Goal: Communication & Community: Participate in discussion

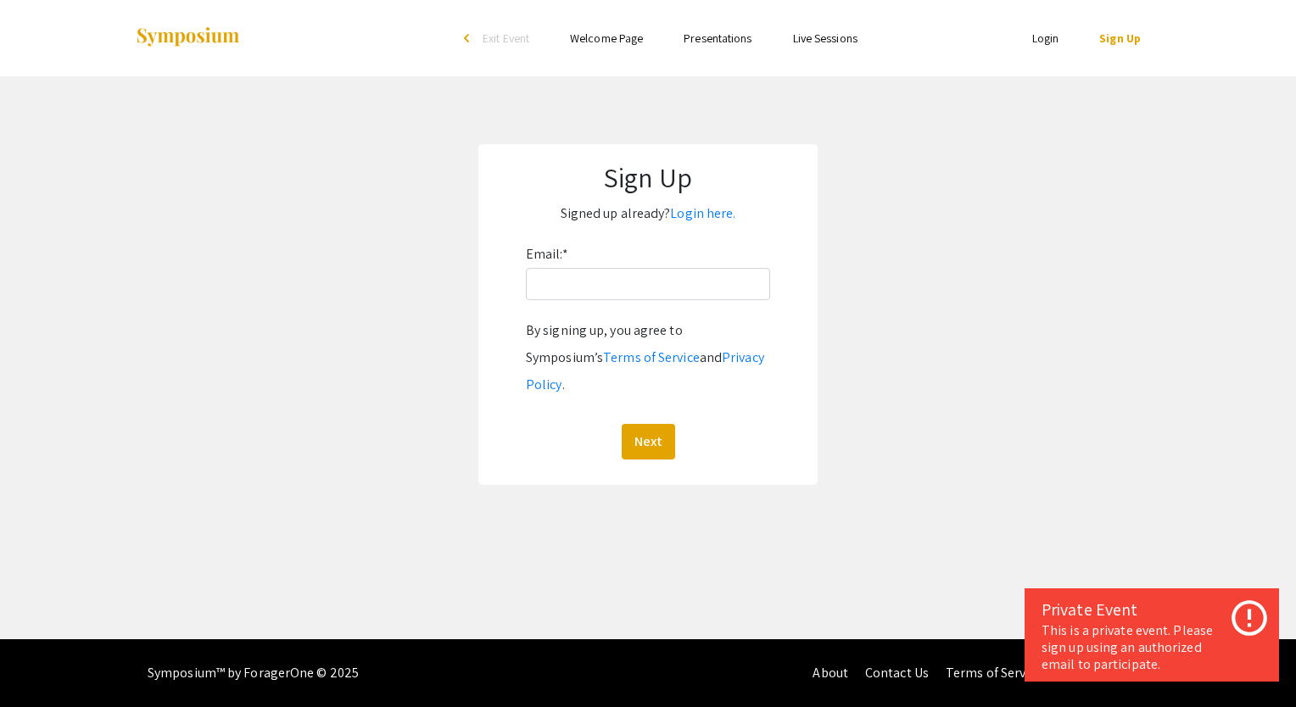
click at [1056, 41] on link "Login" at bounding box center [1045, 38] width 27 height 15
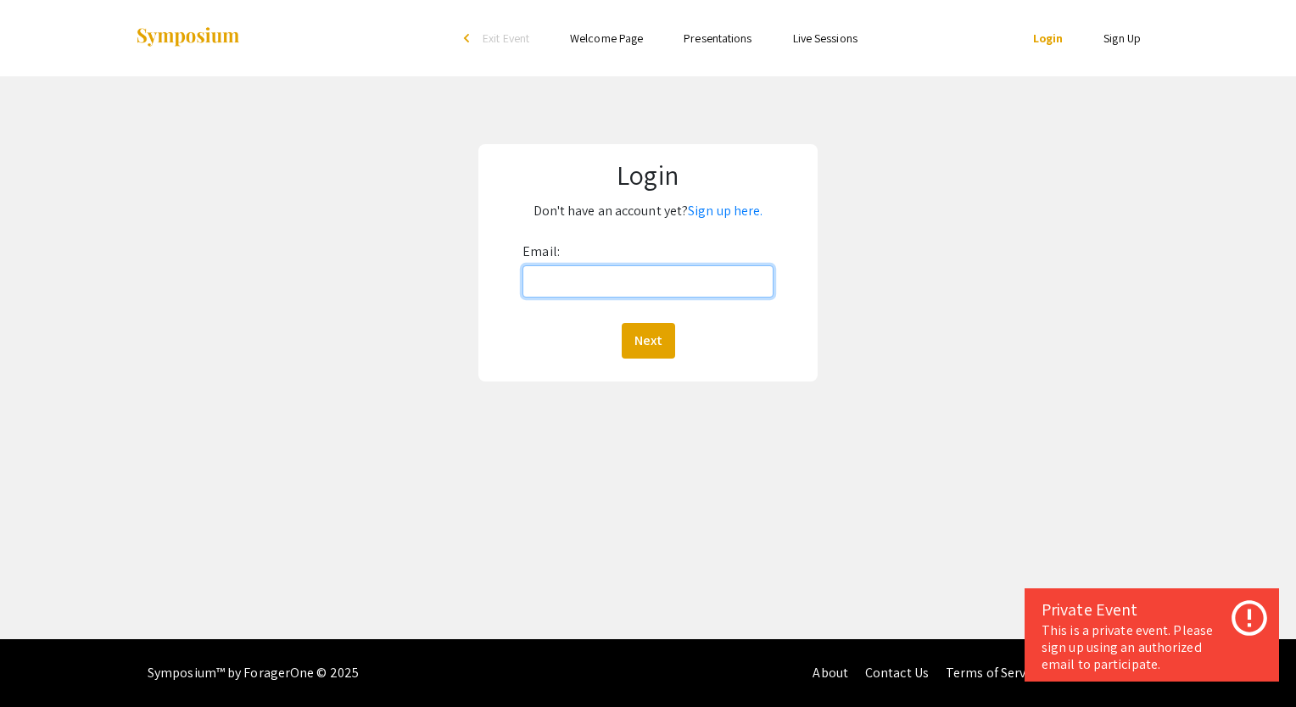
click at [732, 280] on input "Email:" at bounding box center [647, 281] width 251 height 32
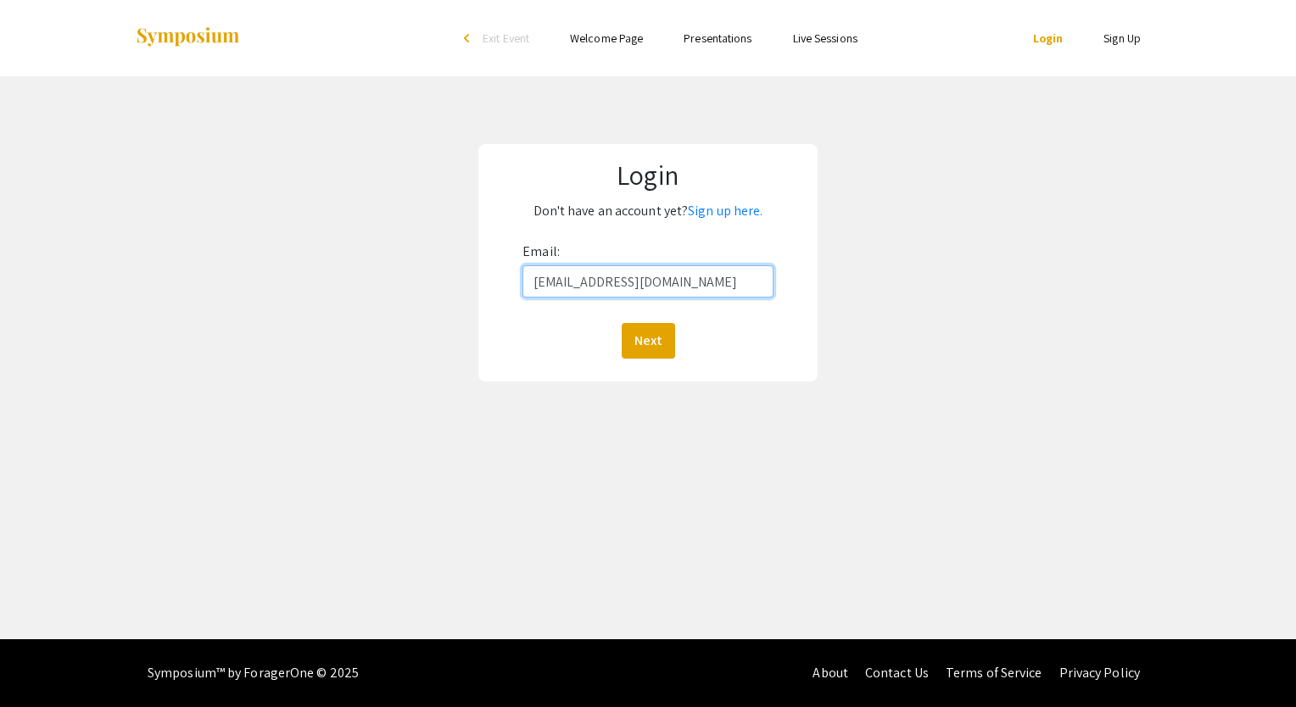
type input "[EMAIL_ADDRESS][DOMAIN_NAME]"
click at [646, 335] on button "Next" at bounding box center [647, 341] width 53 height 36
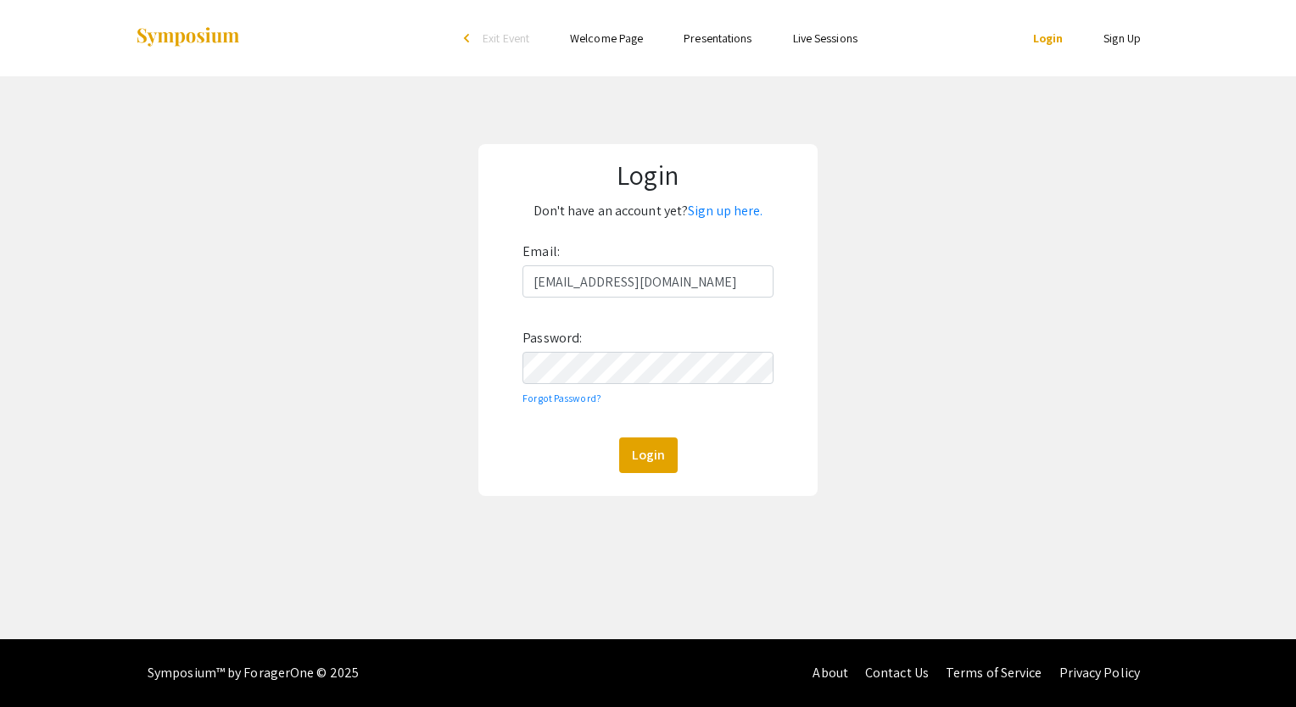
click at [648, 384] on div "Email: [EMAIL_ADDRESS][DOMAIN_NAME] Password: Forgot Password? Login" at bounding box center [647, 355] width 251 height 235
click at [619, 437] on button "Login" at bounding box center [648, 455] width 59 height 36
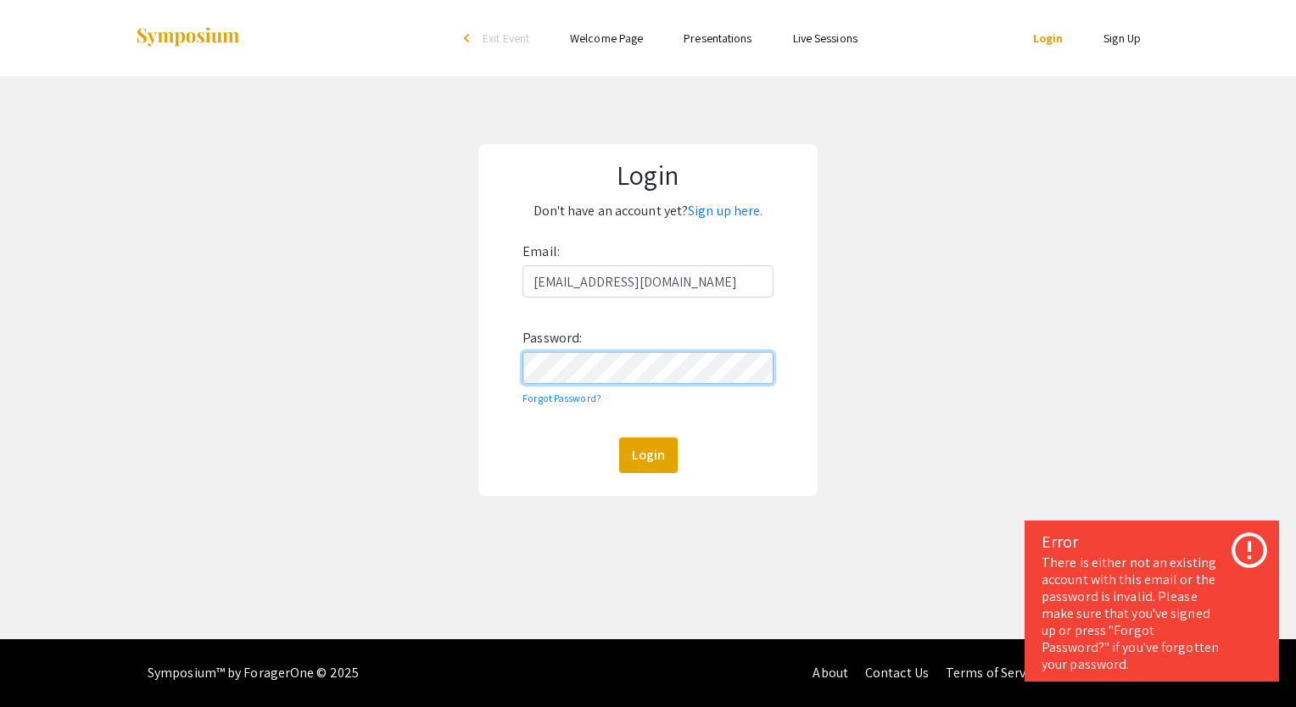
click at [619, 437] on button "Login" at bounding box center [648, 455] width 59 height 36
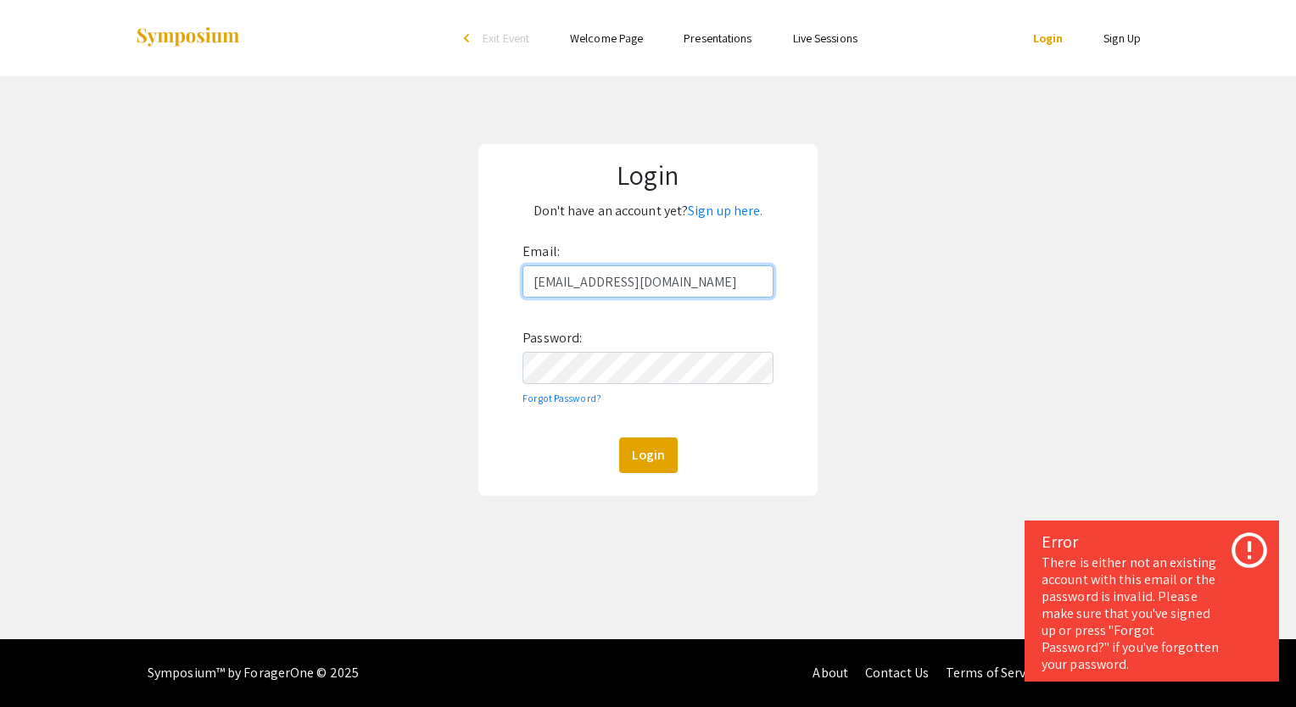
click at [688, 276] on input "[EMAIL_ADDRESS][DOMAIN_NAME]" at bounding box center [647, 281] width 251 height 32
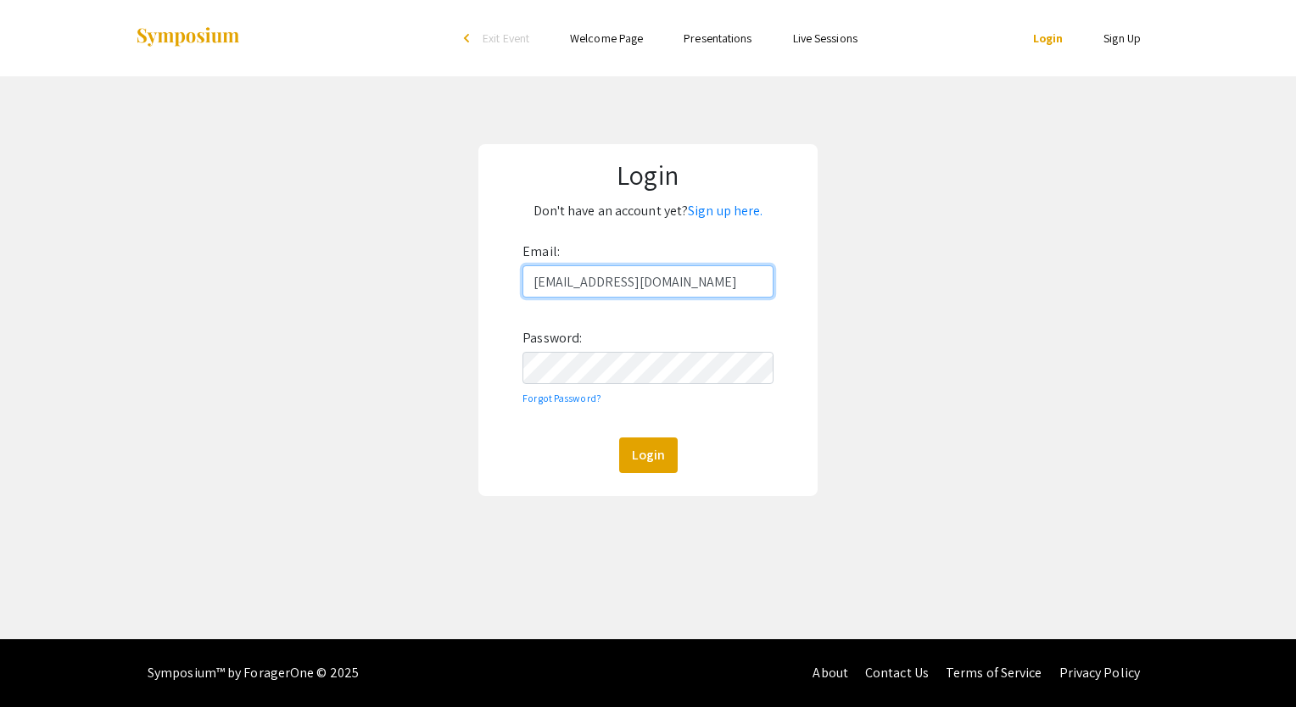
type input "[EMAIL_ADDRESS][DOMAIN_NAME]"
click at [475, 331] on div "Login Don't have an account yet? Sign up here. Email: [EMAIL_ADDRESS][DOMAIN_NA…" at bounding box center [647, 320] width 1321 height 488
click at [633, 460] on button "Login" at bounding box center [648, 455] width 59 height 36
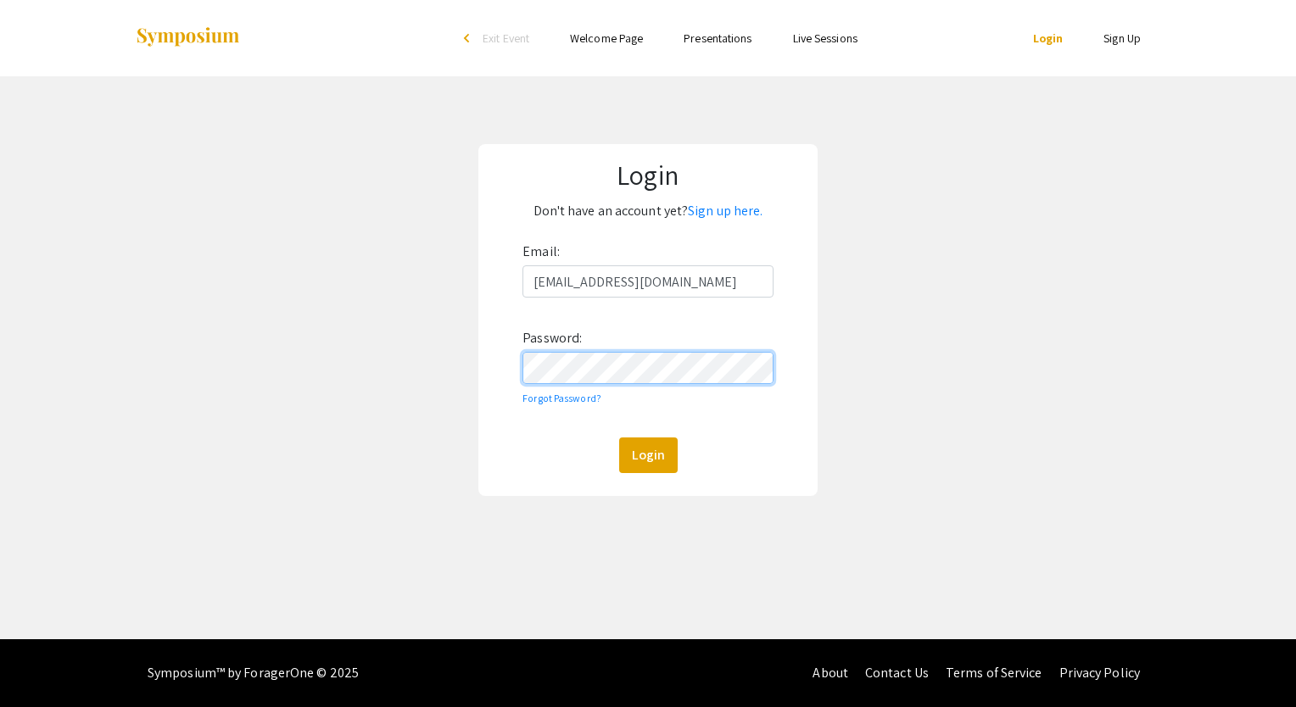
click at [619, 437] on button "Login" at bounding box center [648, 455] width 59 height 36
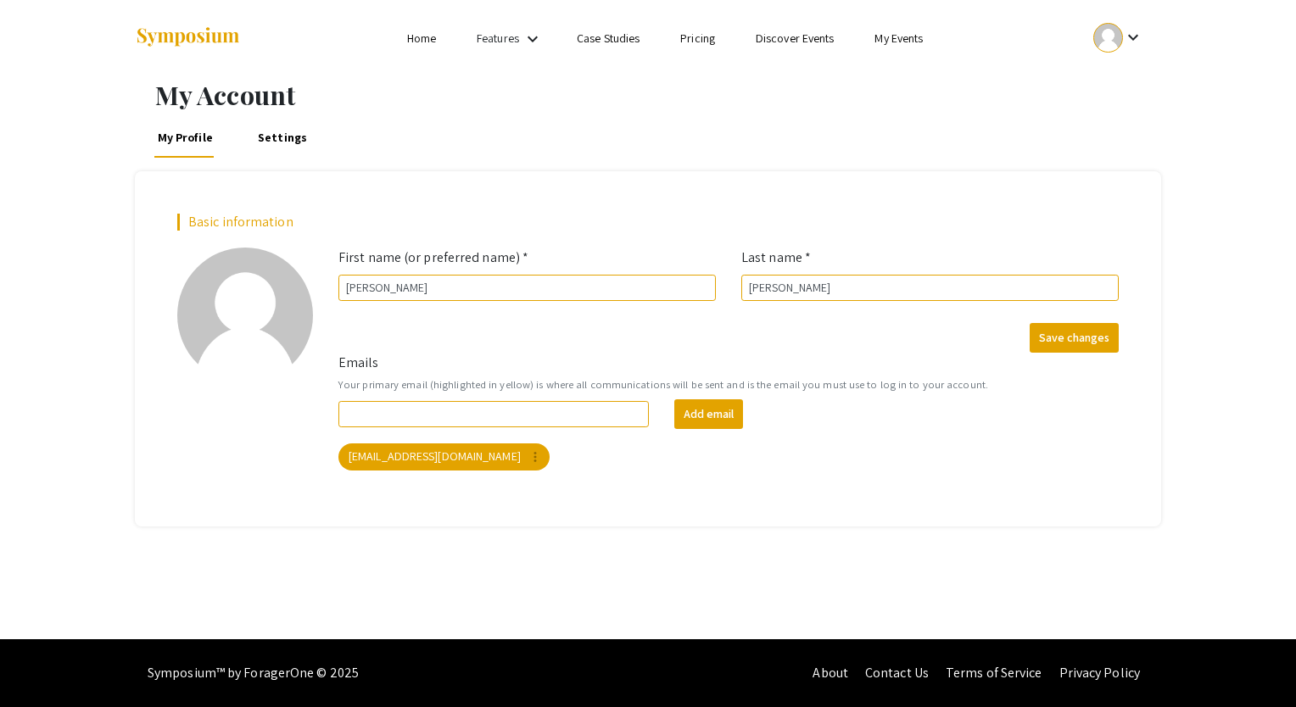
click at [929, 237] on div "Basic information" at bounding box center [647, 230] width 967 height 33
click at [903, 36] on link "My Events" at bounding box center [898, 38] width 48 height 15
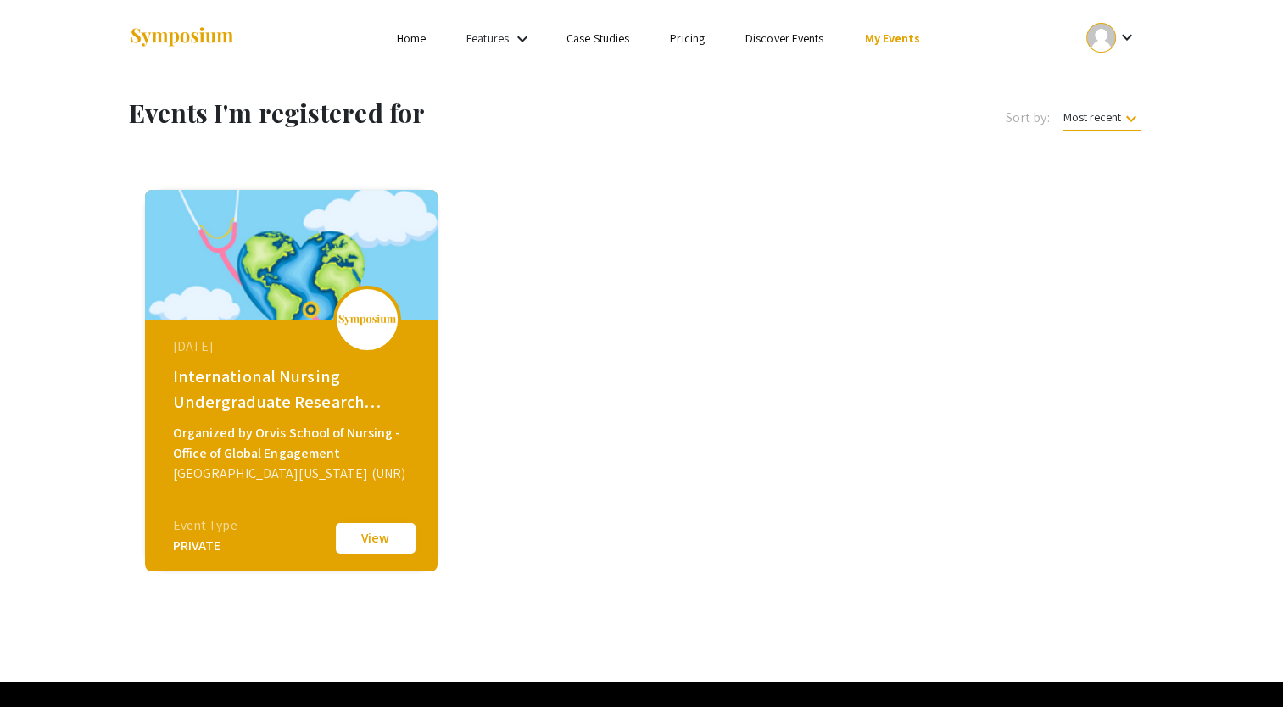
click at [392, 550] on button "View" at bounding box center [375, 539] width 85 height 36
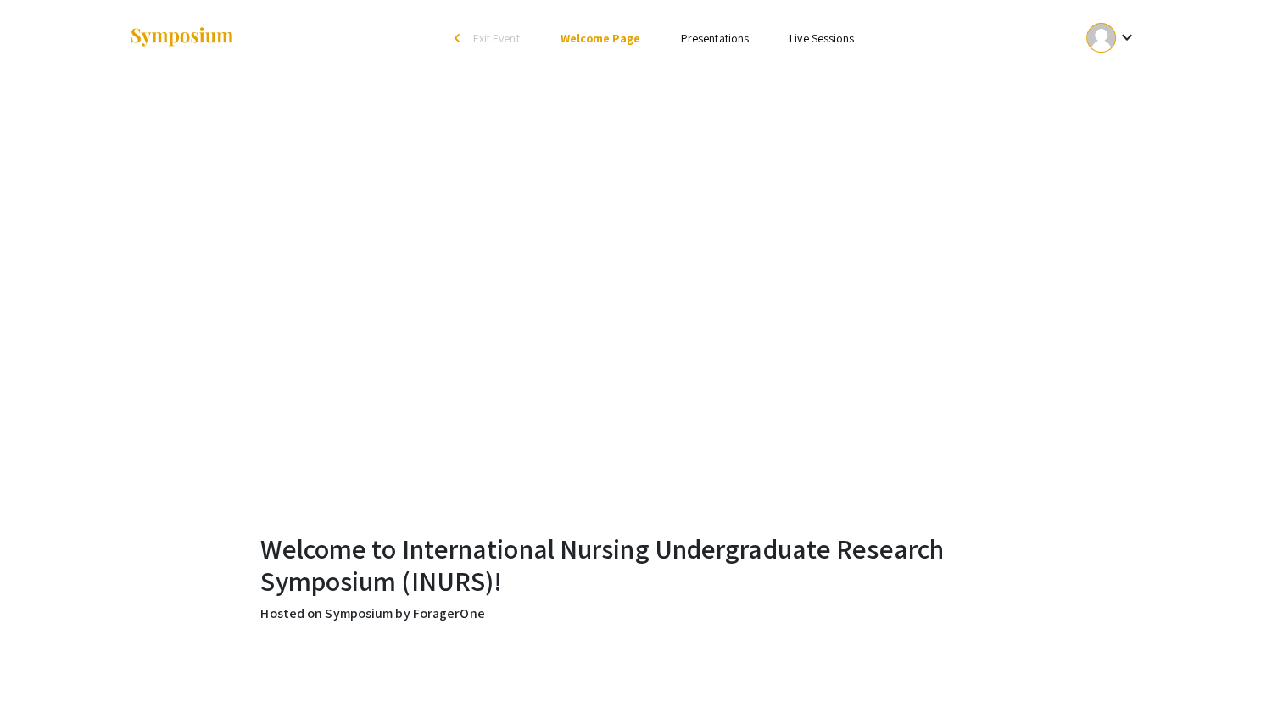
click at [688, 32] on link "Presentations" at bounding box center [715, 38] width 68 height 15
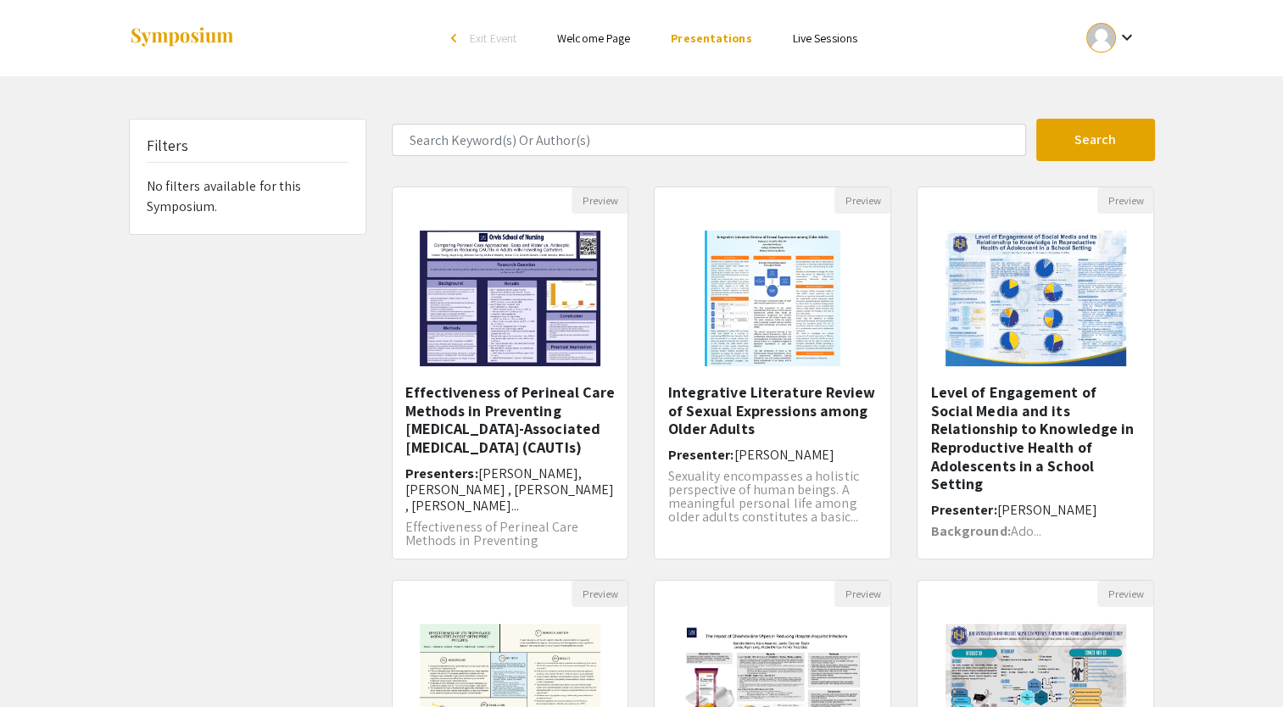
click at [649, 236] on div "Preview Integrative Literature Review of Sexual Expressions among Older Adults …" at bounding box center [772, 383] width 263 height 393
click at [272, 371] on div "Filters No filters available for this Symposium." at bounding box center [247, 566] width 263 height 895
click at [509, 450] on h5 "Effectiveness of Perineal Care Methods in Preventing [MEDICAL_DATA]-Associated …" at bounding box center [510, 419] width 210 height 73
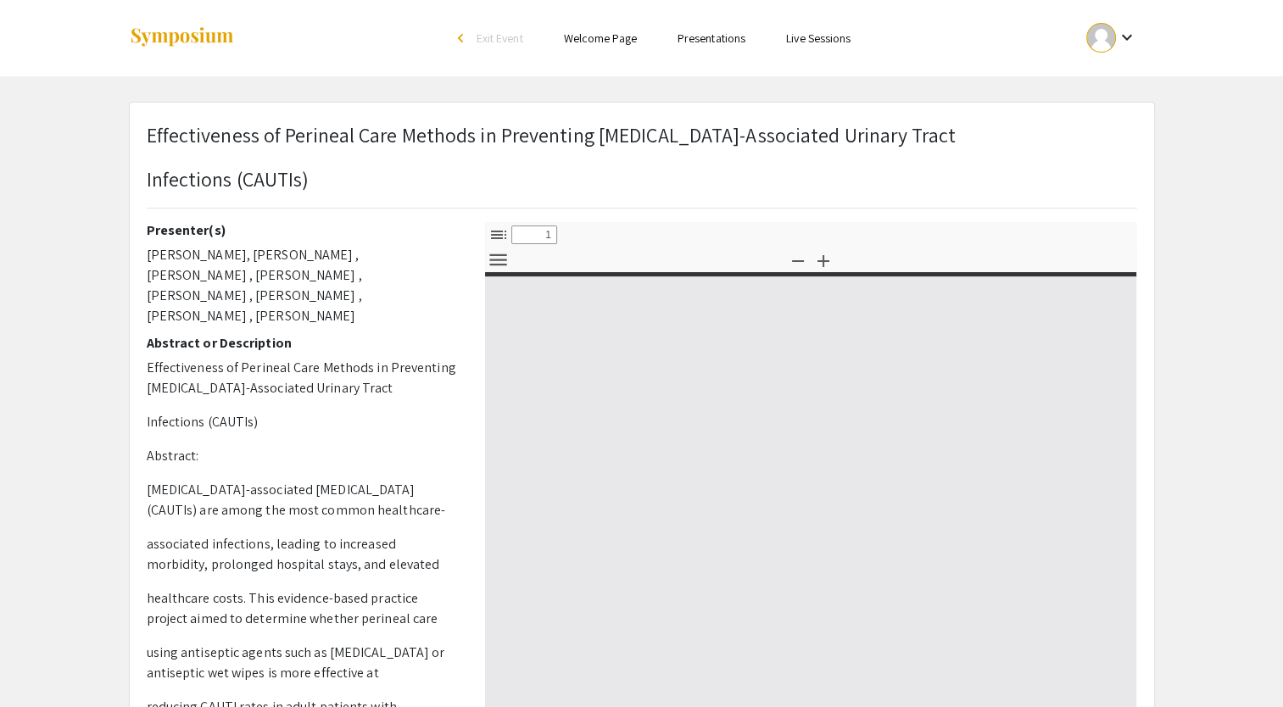
select select "custom"
type input "0"
select select "custom"
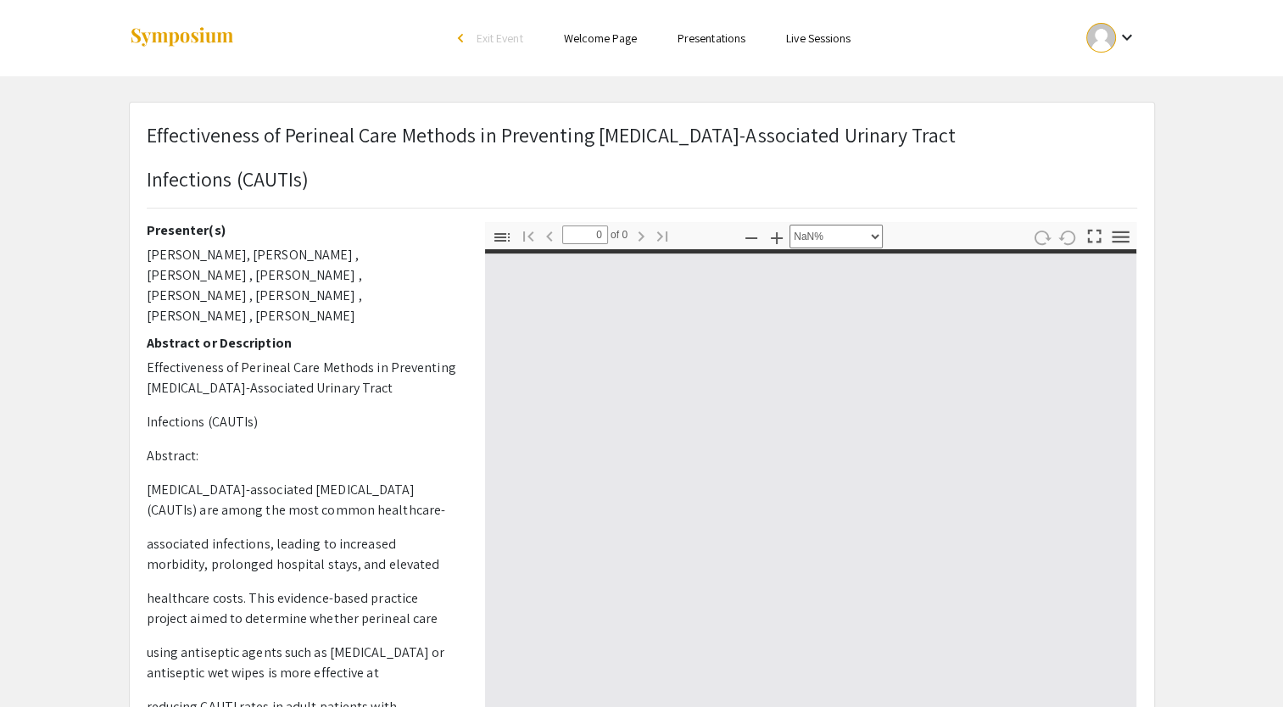
type input "1"
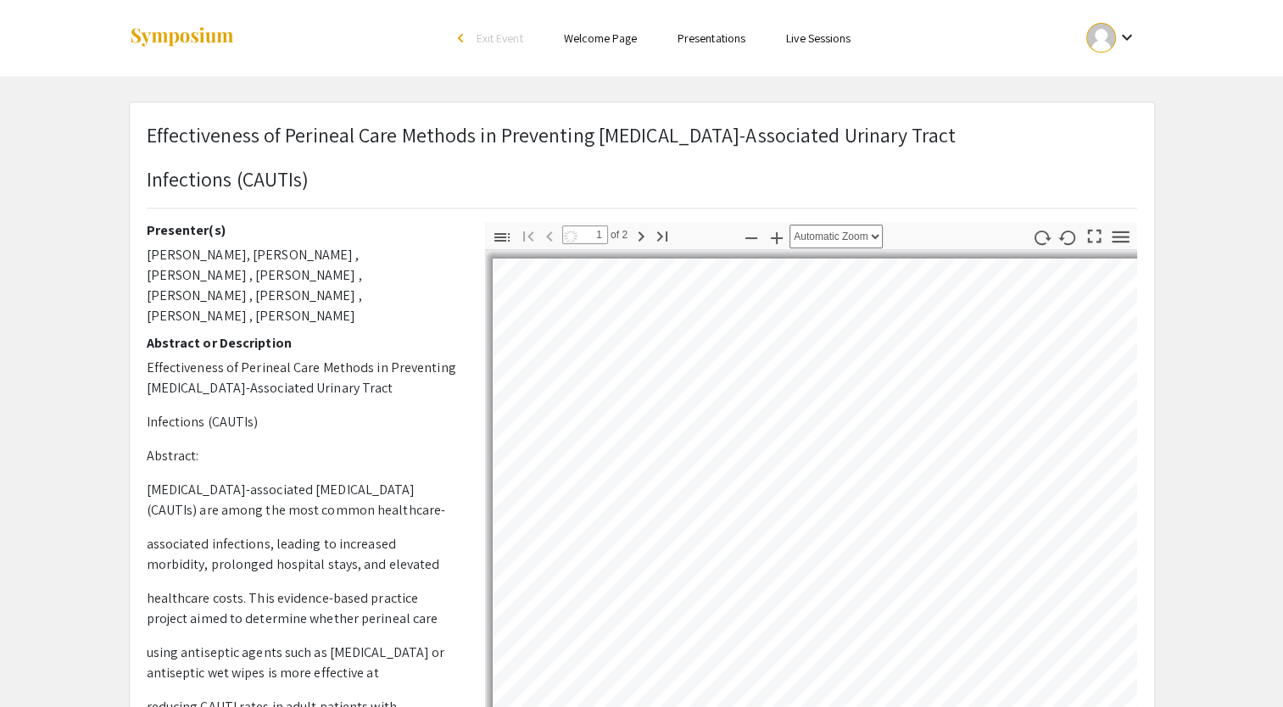
select select "auto"
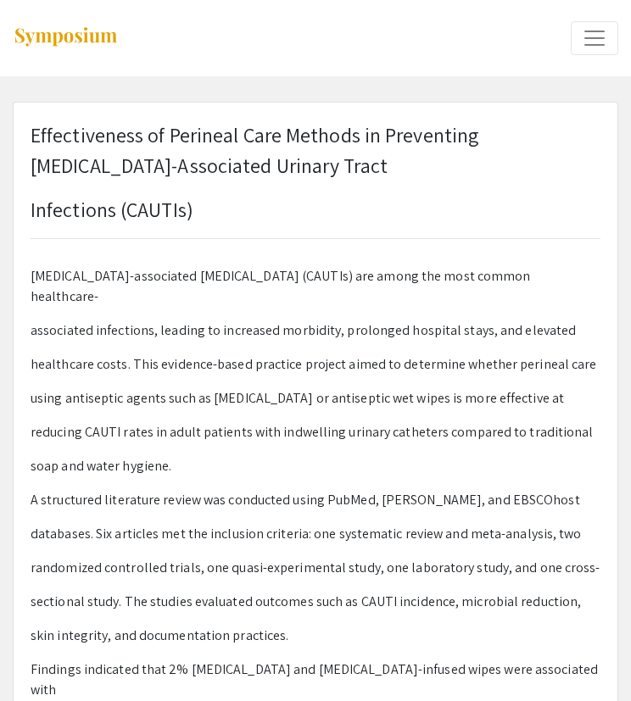
scroll to position [183, 0]
click at [200, 224] on p "Infections (CAUTIs)" at bounding box center [316, 209] width 570 height 31
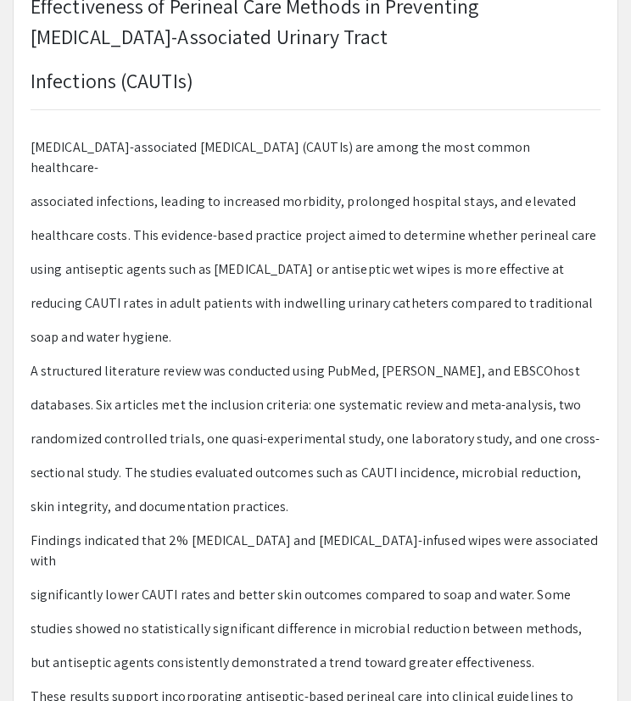
scroll to position [129, 0]
click at [206, 192] on p "associated infections, leading to increased morbidity, prolonged hospital stays…" at bounding box center [316, 202] width 570 height 20
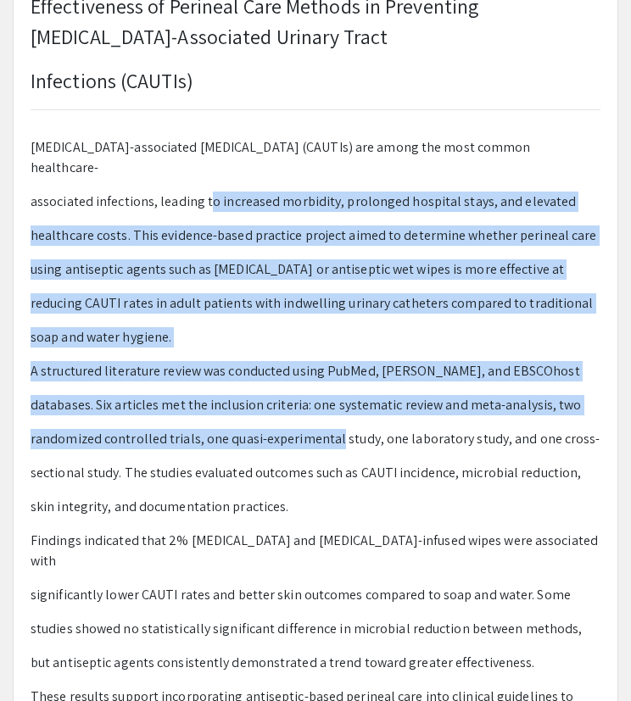
drag, startPoint x: 206, startPoint y: 171, endPoint x: 331, endPoint y: 426, distance: 284.0
click at [331, 426] on p "Effectiveness of Perineal Care Methods in Preventing [MEDICAL_DATA]-Associated …" at bounding box center [316, 405] width 570 height 739
click at [331, 429] on p "randomized controlled trials, one quasi-experimental study, one laboratory stud…" at bounding box center [316, 439] width 570 height 20
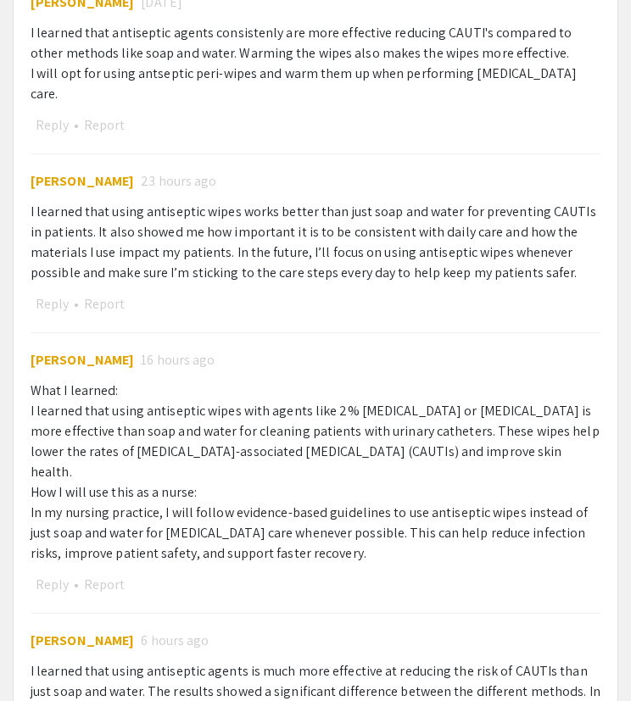
scroll to position [1766, 0]
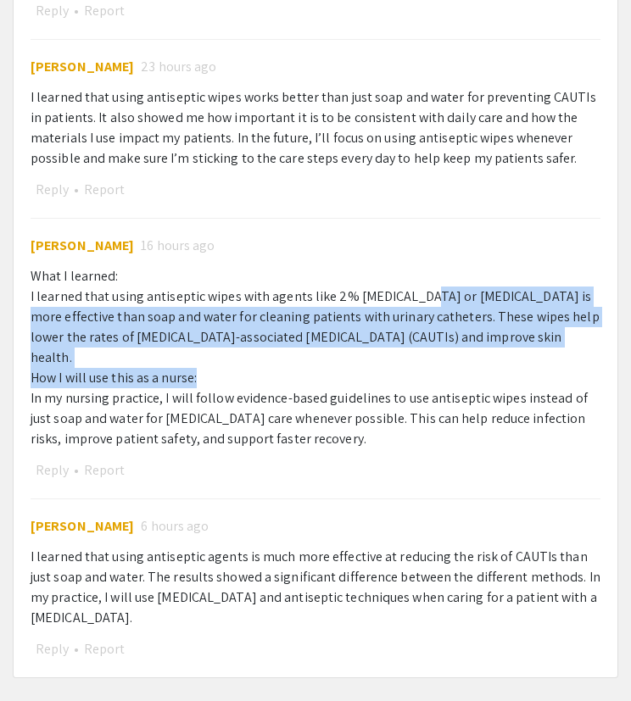
drag, startPoint x: 410, startPoint y: 320, endPoint x: 415, endPoint y: 270, distance: 50.3
click at [415, 270] on div "What I learned: I learned that using antiseptic wipes with agents like 2% [MEDI…" at bounding box center [316, 357] width 570 height 183
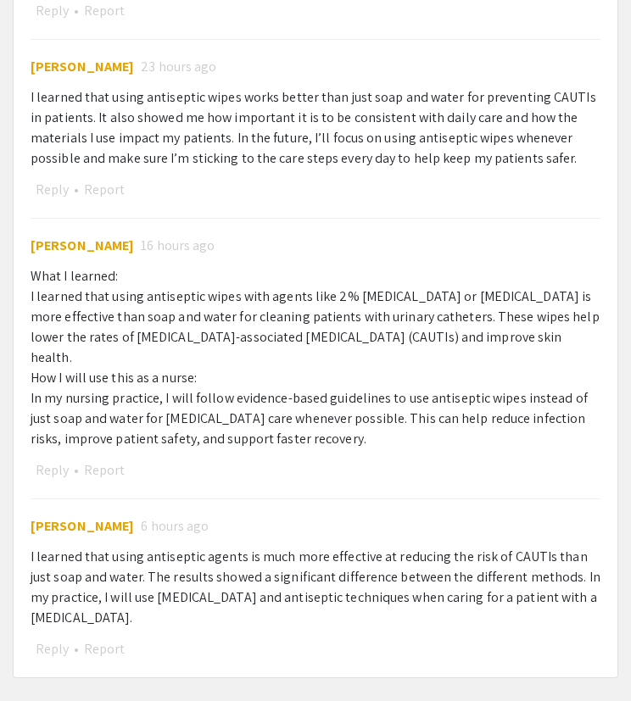
drag, startPoint x: 415, startPoint y: 270, endPoint x: 347, endPoint y: 426, distance: 170.1
click at [347, 460] on div "Reply • Report" at bounding box center [316, 471] width 570 height 22
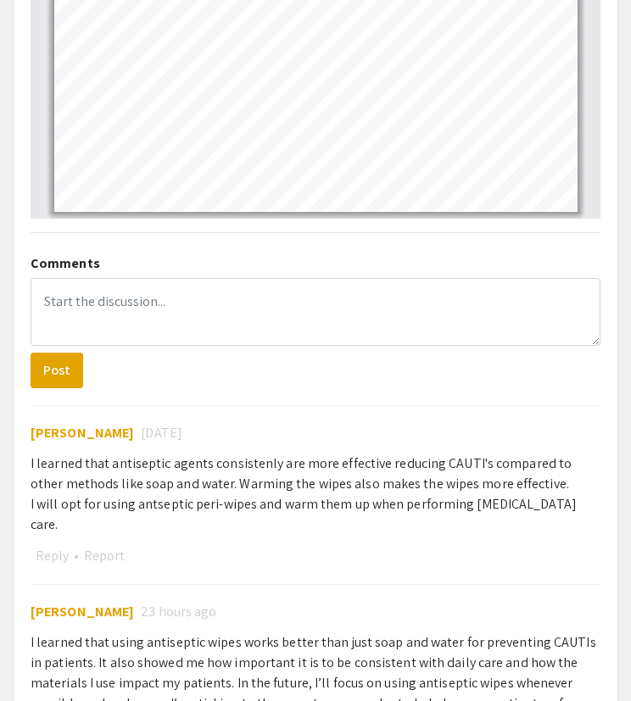
scroll to position [1213, 0]
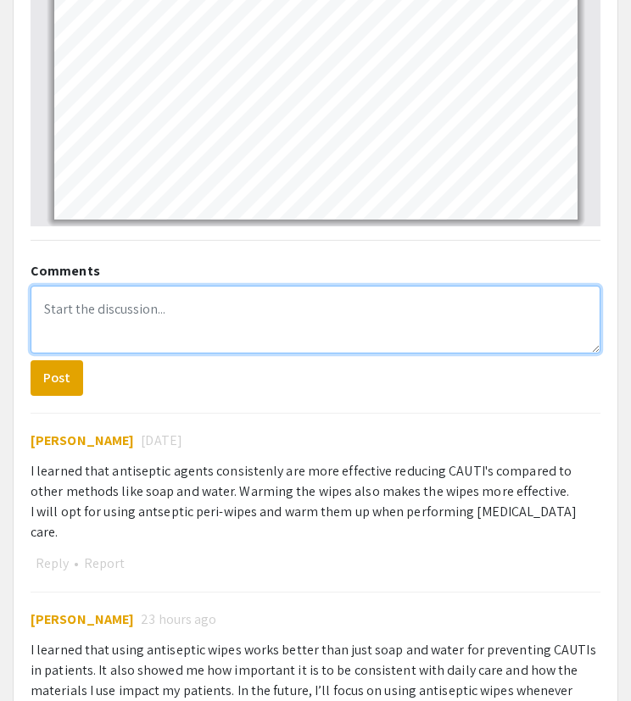
click at [246, 337] on textarea at bounding box center [316, 320] width 570 height 68
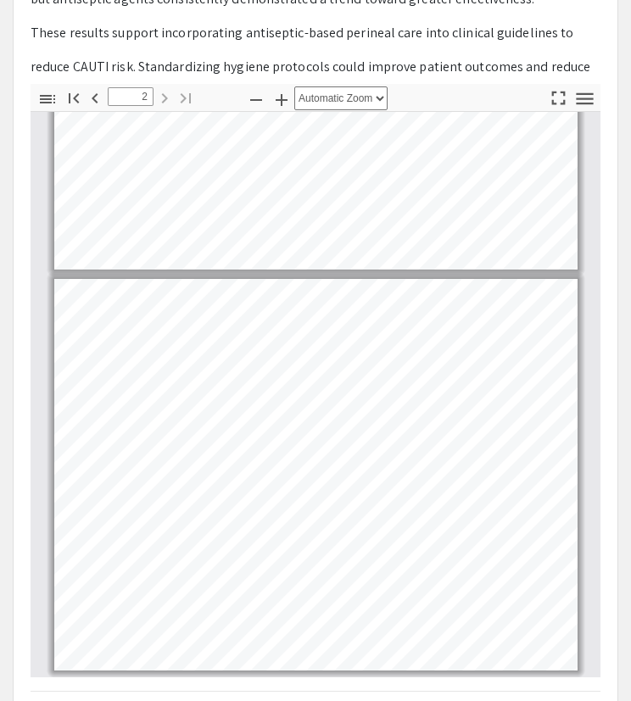
scroll to position [732, 0]
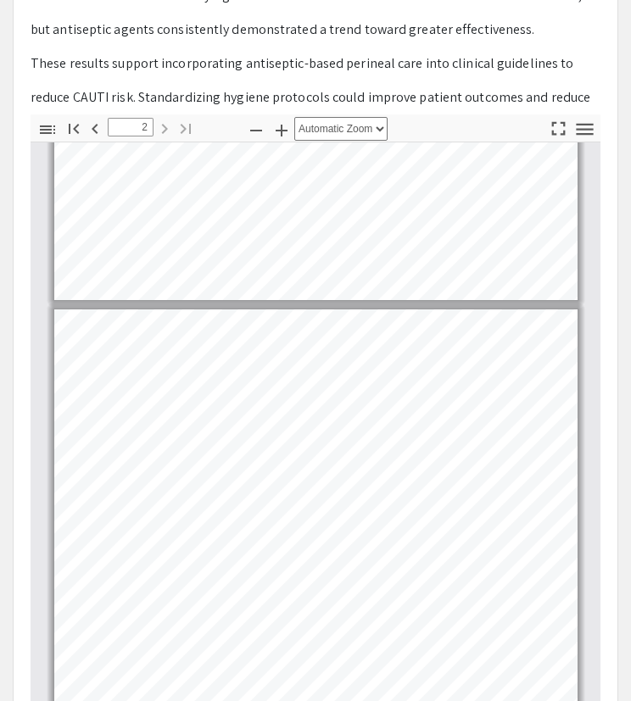
type input "1"
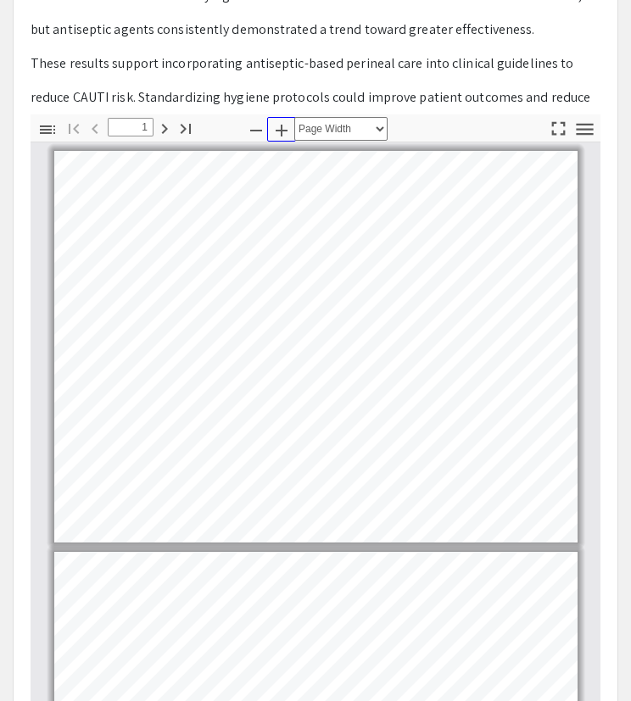
click at [278, 122] on icon "button" at bounding box center [281, 130] width 20 height 20
select select "custom"
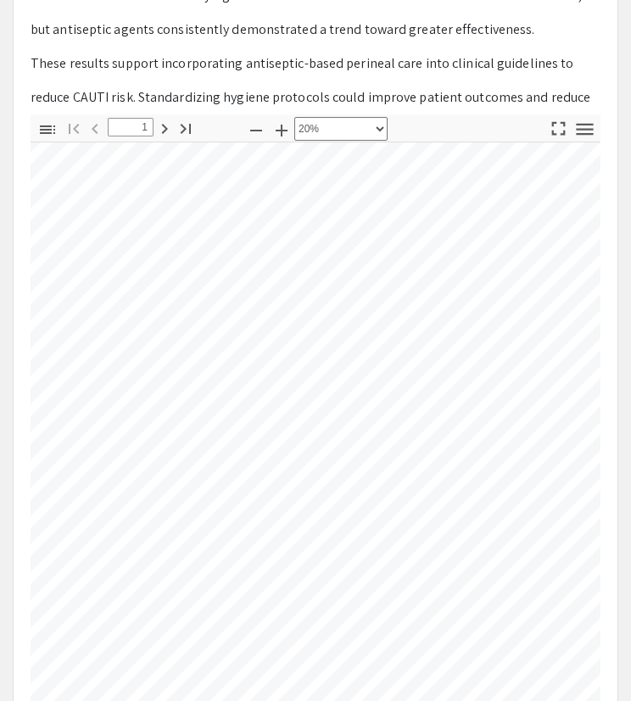
scroll to position [156, 237]
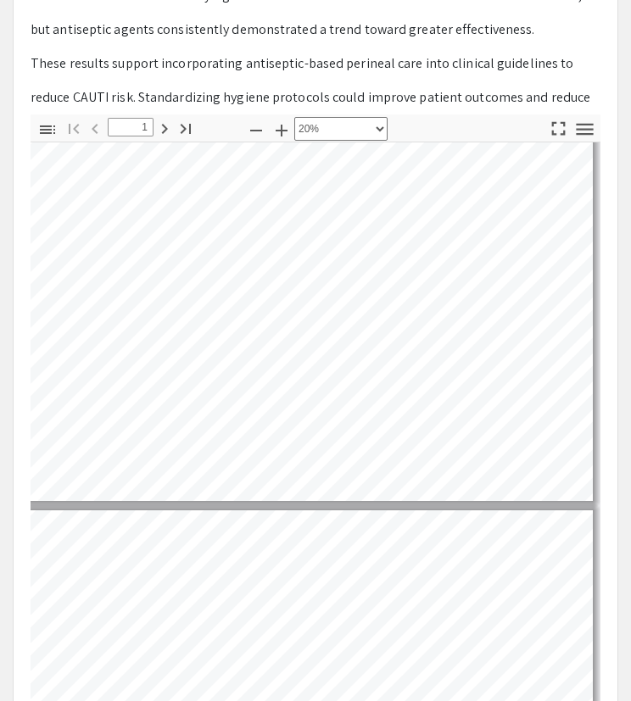
type input "2"
select select "custom"
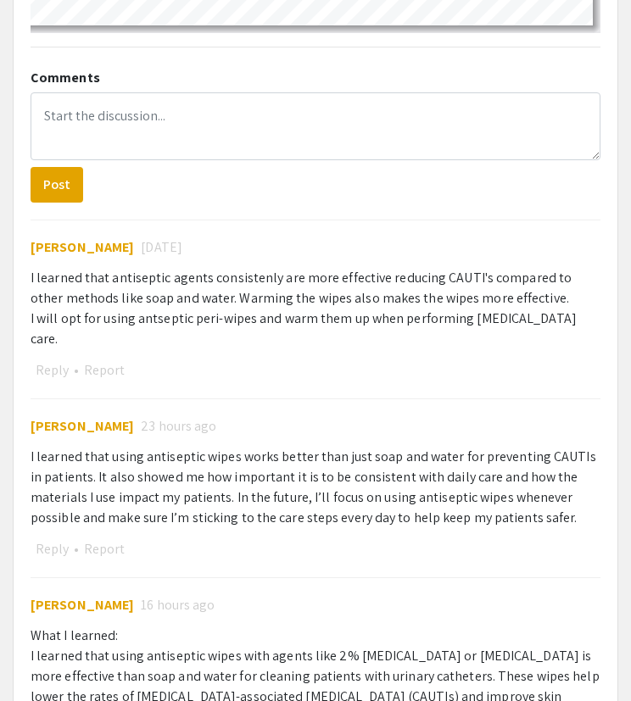
scroll to position [1401, 0]
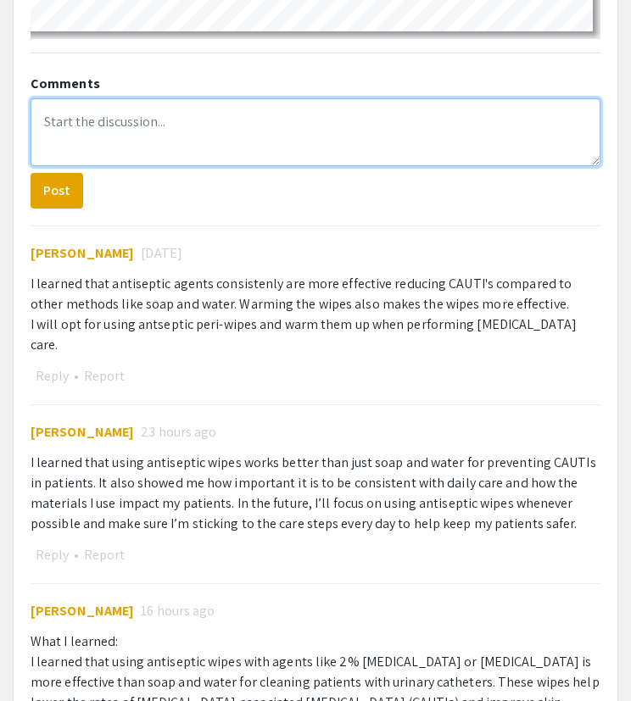
click at [166, 118] on textarea at bounding box center [316, 132] width 570 height 68
type textarea "T"
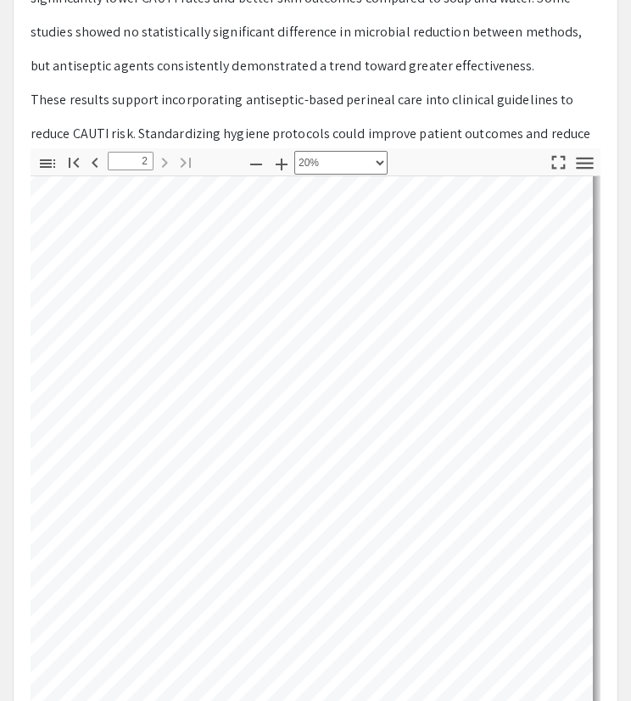
scroll to position [211, 0]
type input "1"
select select "custom"
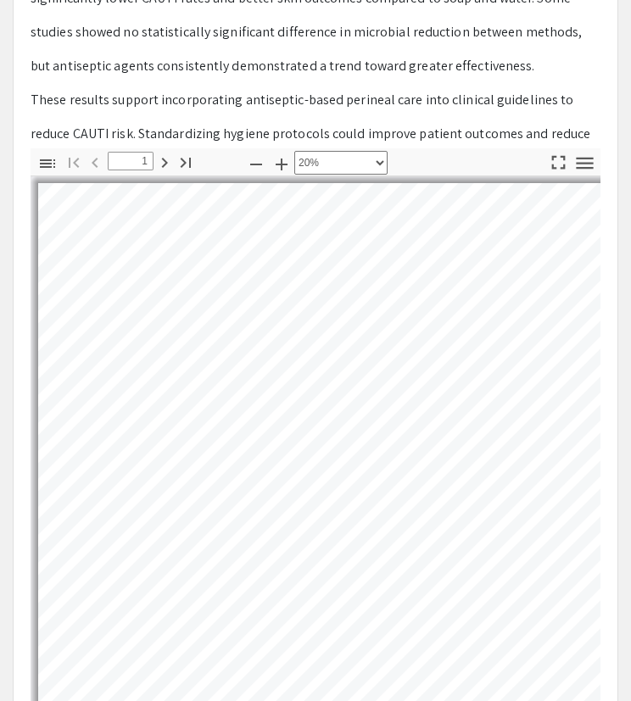
scroll to position [0, 0]
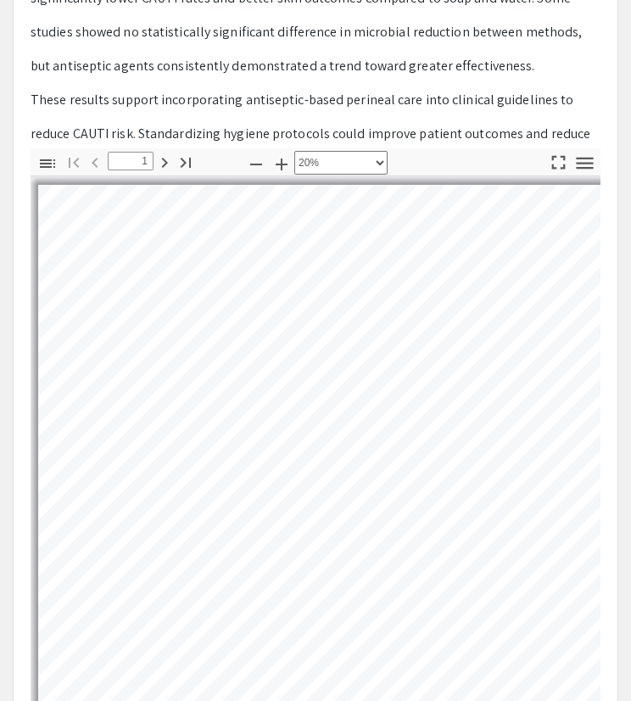
type input "2"
select select "custom"
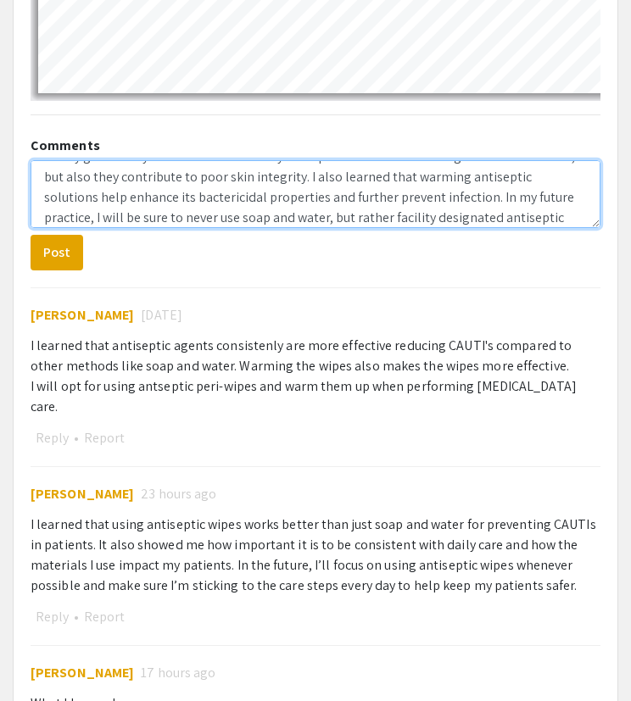
scroll to position [47, 0]
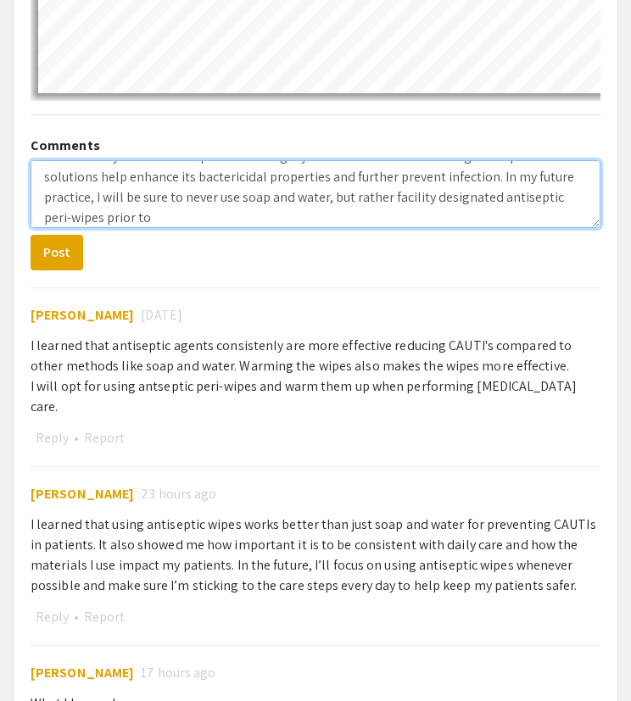
type textarea "Really great study! I learned that not only is soap and water linked to higher …"
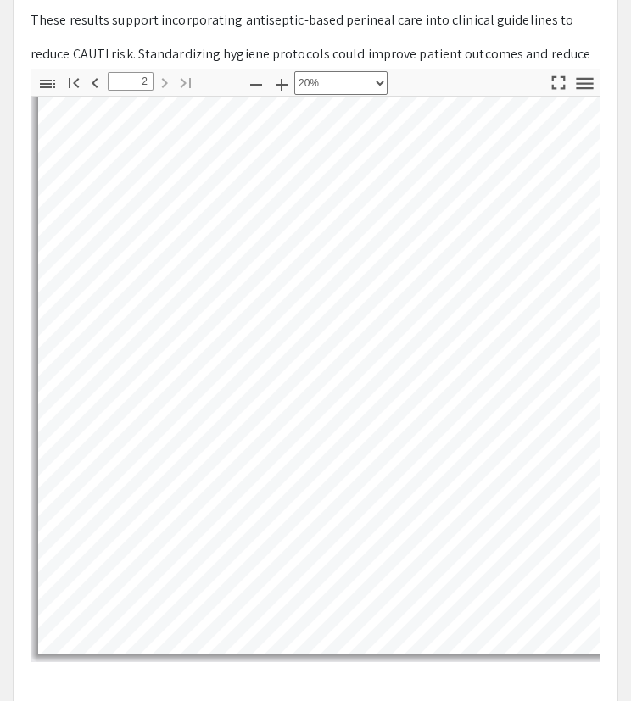
scroll to position [743, 0]
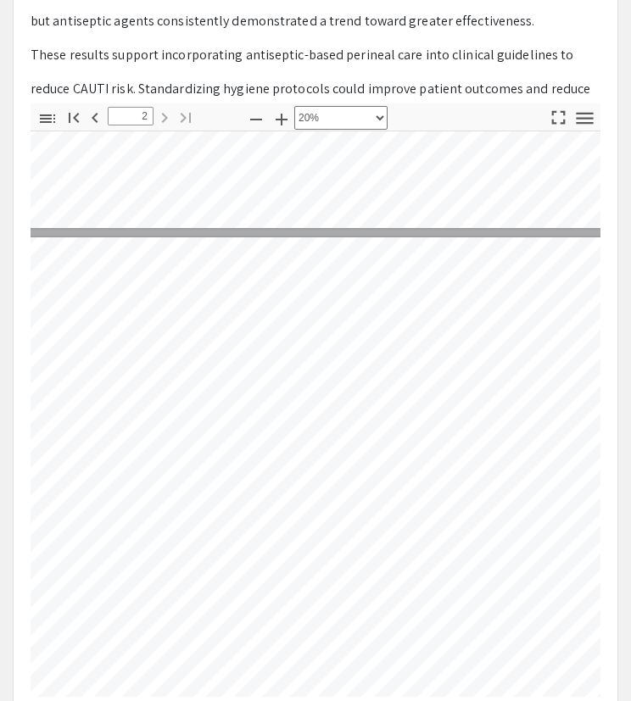
type input "1"
select select "custom"
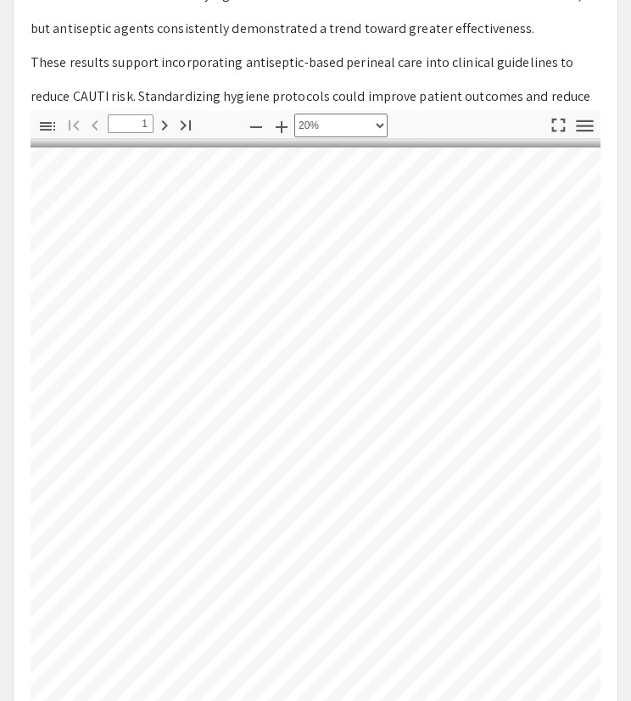
scroll to position [0, 84]
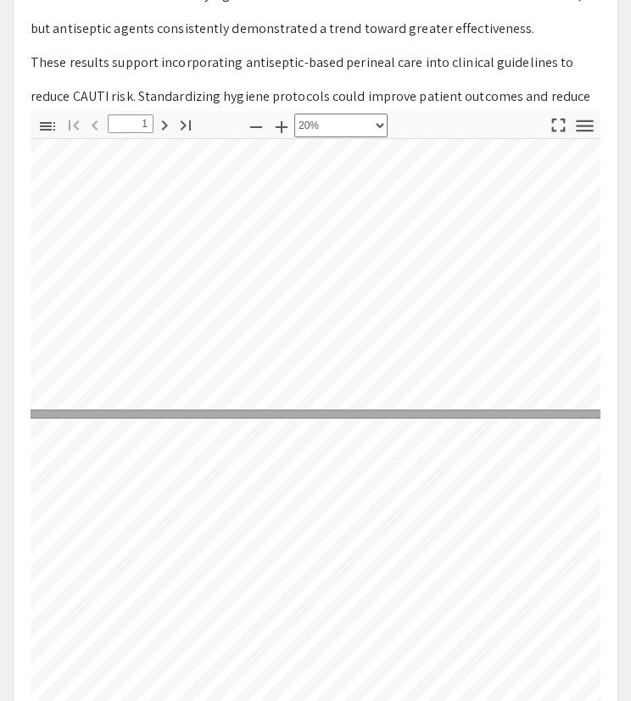
type input "2"
select select "custom"
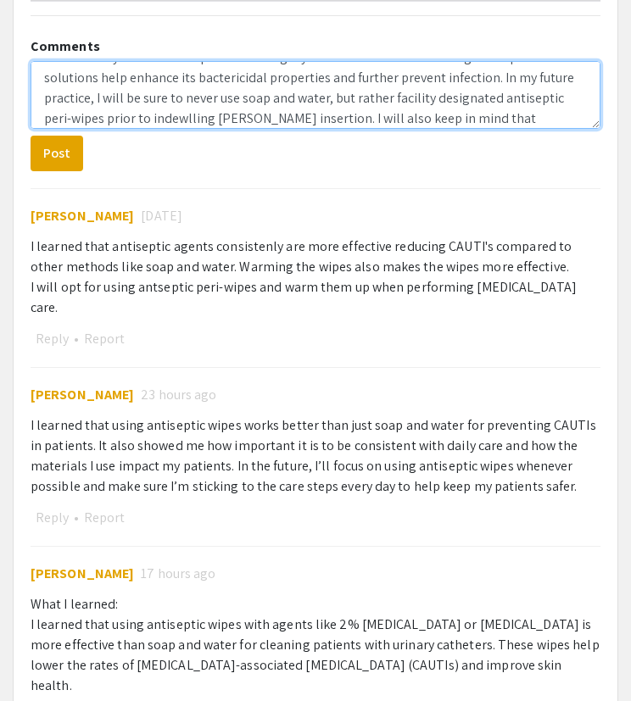
scroll to position [68, 0]
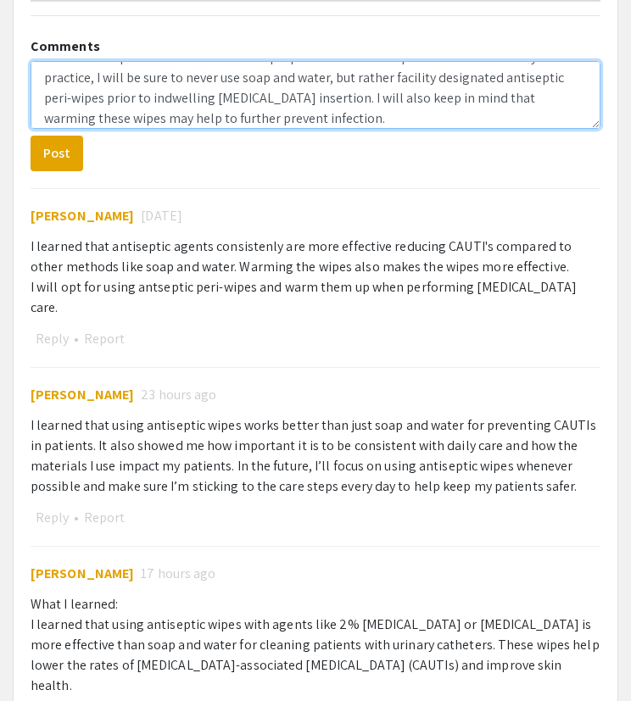
click at [246, 120] on textarea "Really great study! I learned that not only is soap and water linked to higher …" at bounding box center [316, 95] width 570 height 68
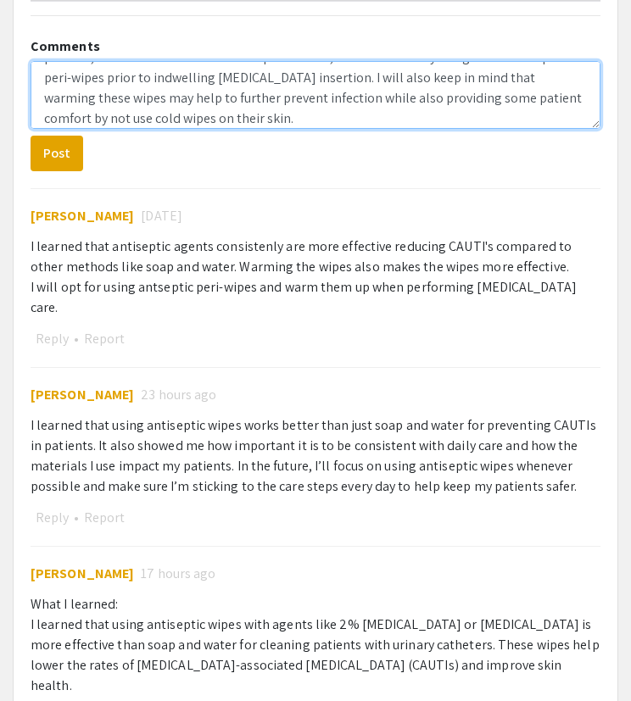
click at [366, 116] on textarea "Really great study! I learned that not only is soap and water linked to higher …" at bounding box center [316, 95] width 570 height 68
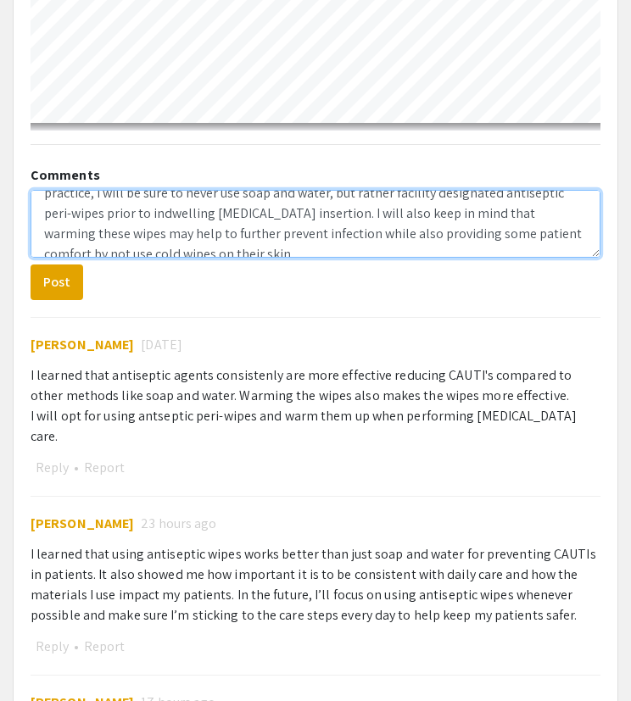
scroll to position [85, 0]
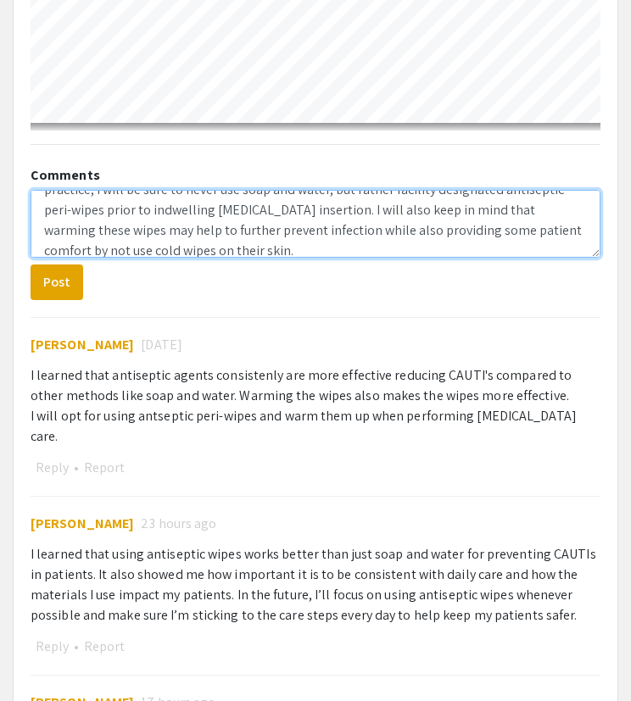
click at [515, 235] on textarea "Really great study! I learned that not only is soap and water linked to higher …" at bounding box center [316, 224] width 570 height 68
click at [549, 250] on textarea "Really great study! I learned that not only is soap and water linked to higher …" at bounding box center [316, 224] width 570 height 68
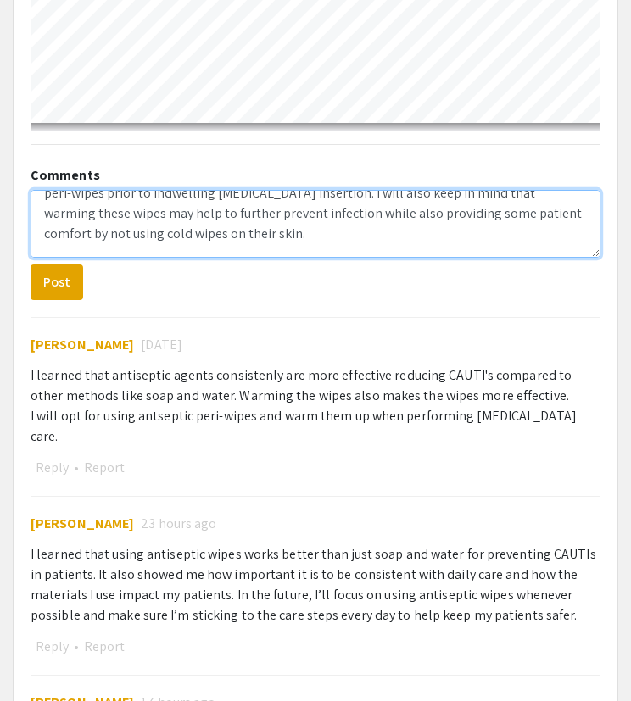
scroll to position [98, 0]
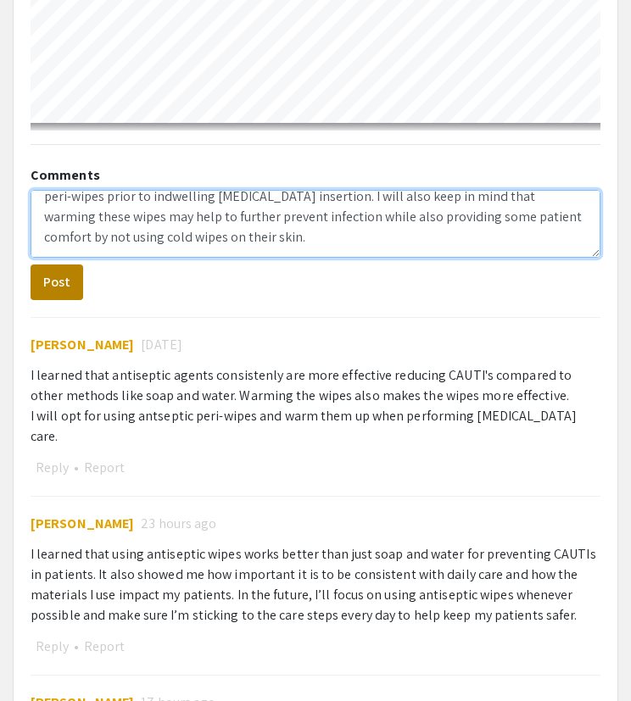
type textarea "Really great study! I learned that not only is soap and water linked to higher …"
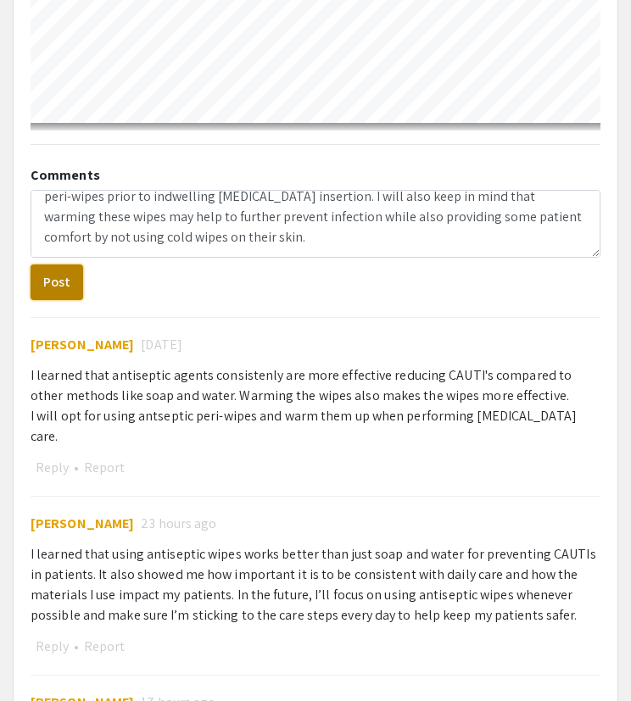
click at [64, 271] on button "Post" at bounding box center [57, 283] width 53 height 36
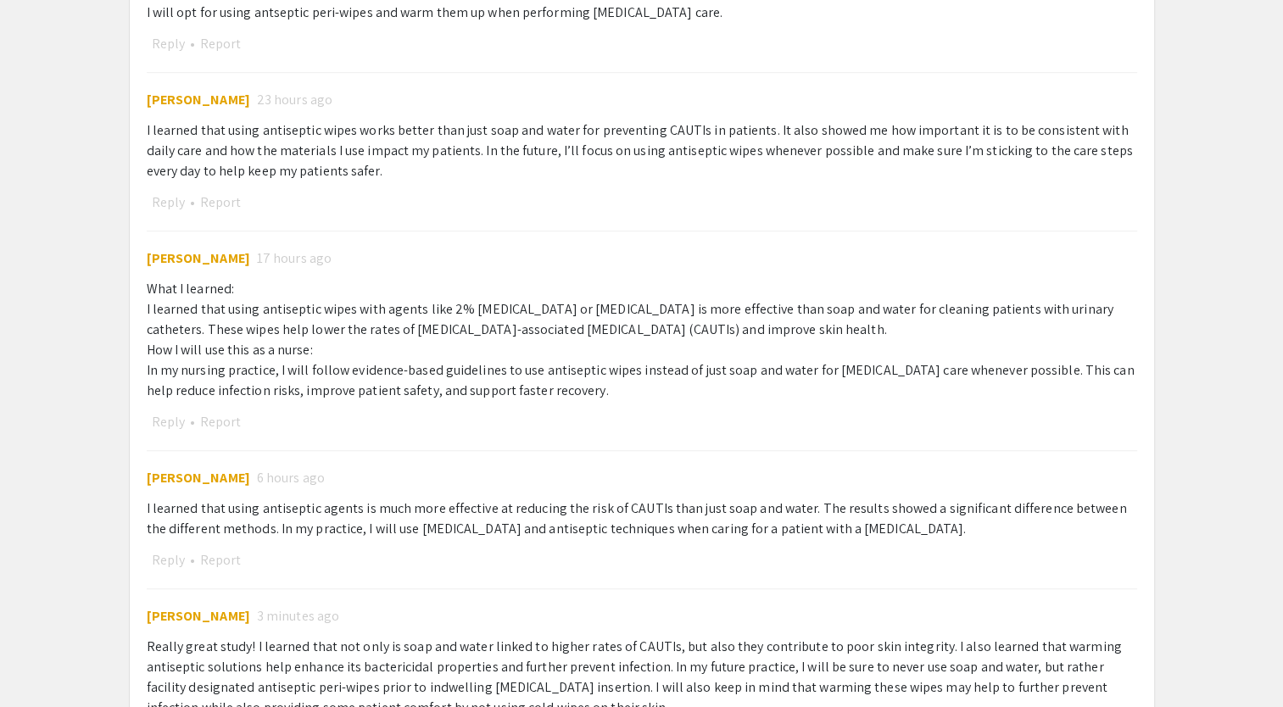
scroll to position [1240, 0]
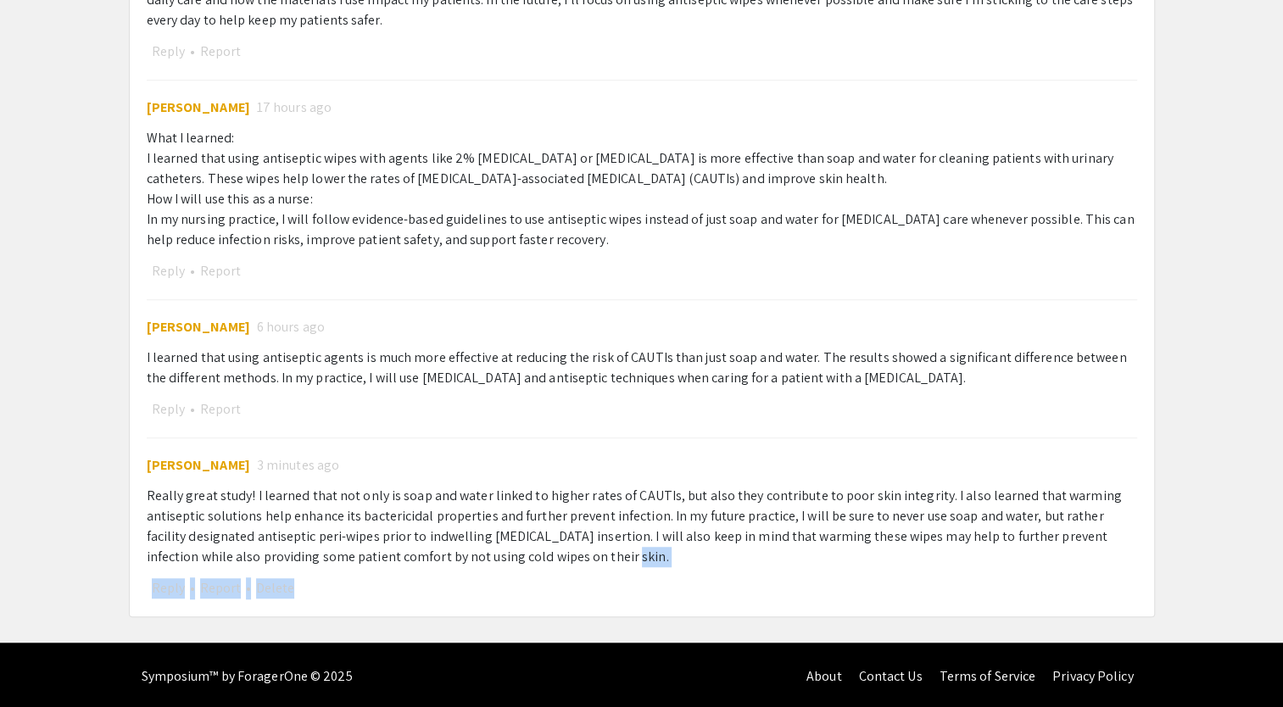
drag, startPoint x: 560, startPoint y: 706, endPoint x: 660, endPoint y: 550, distance: 185.3
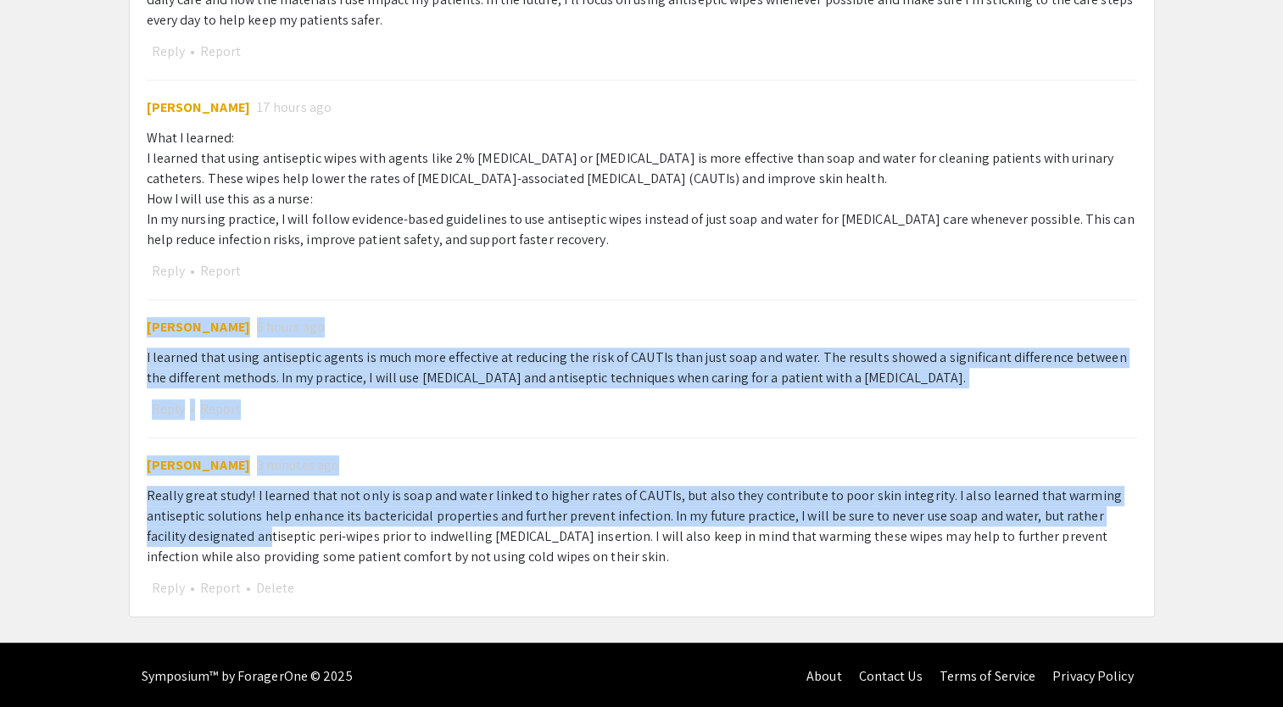
drag, startPoint x: 81, startPoint y: 410, endPoint x: 229, endPoint y: 534, distance: 192.6
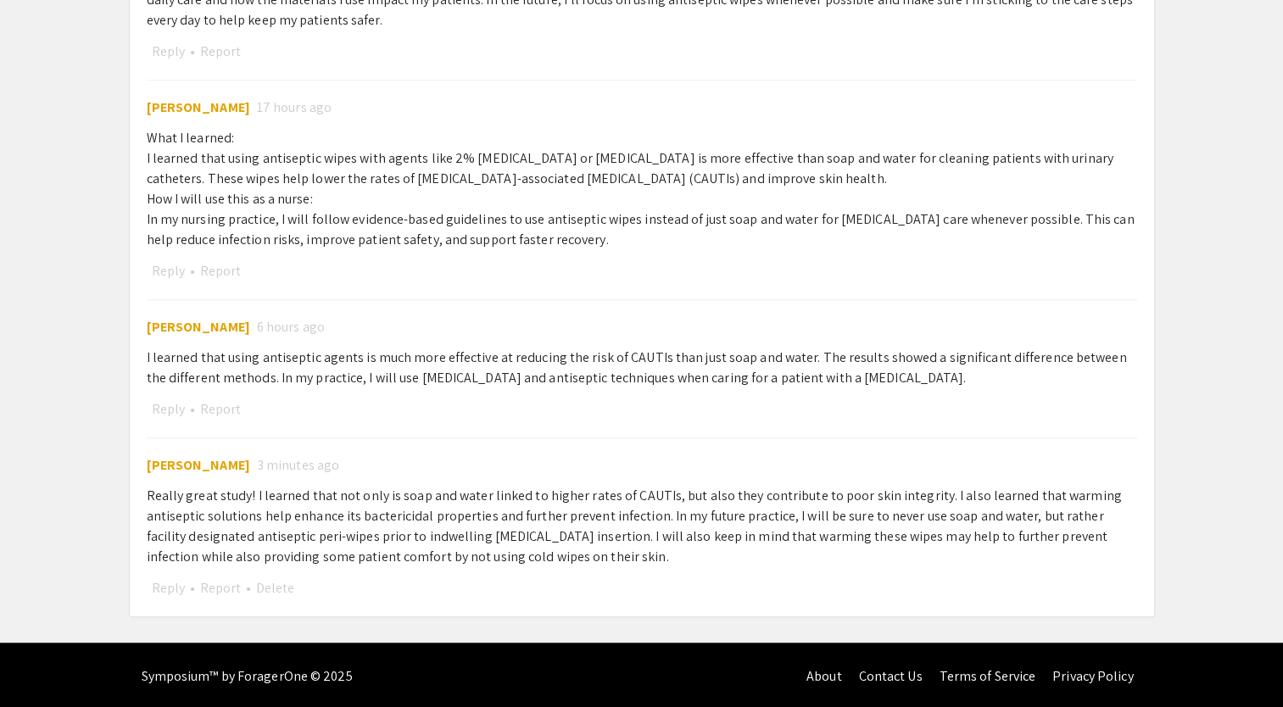
click at [282, 182] on div "What I learned: I learned that using antiseptic wipes with agents like 2% [MEDI…" at bounding box center [642, 189] width 990 height 122
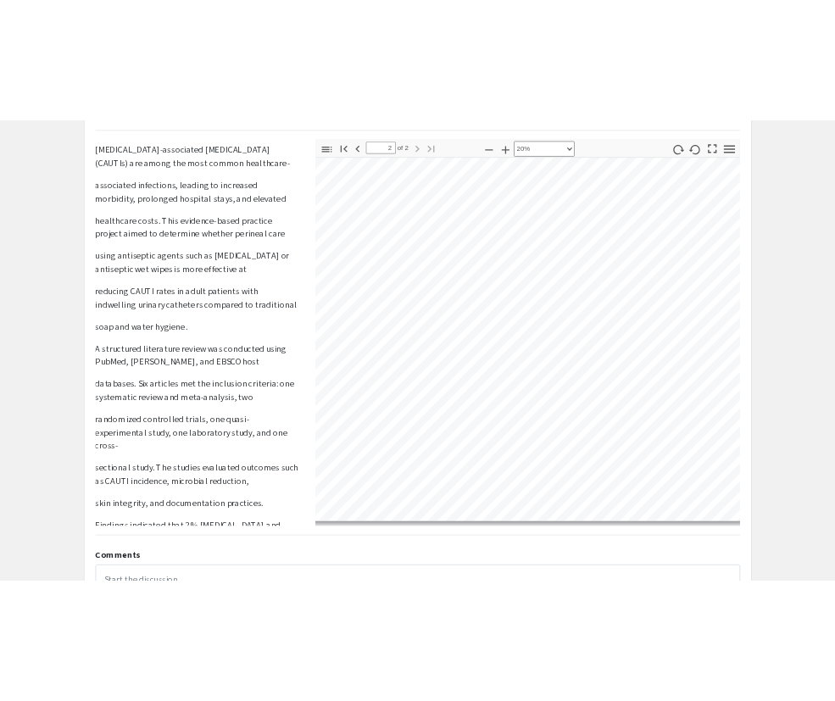
scroll to position [0, 0]
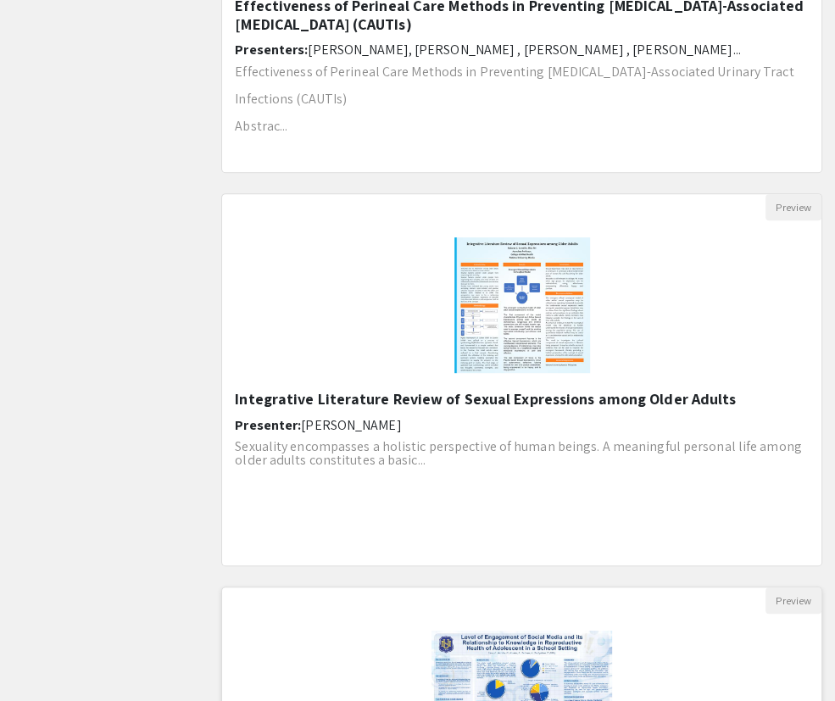
scroll to position [421, 0]
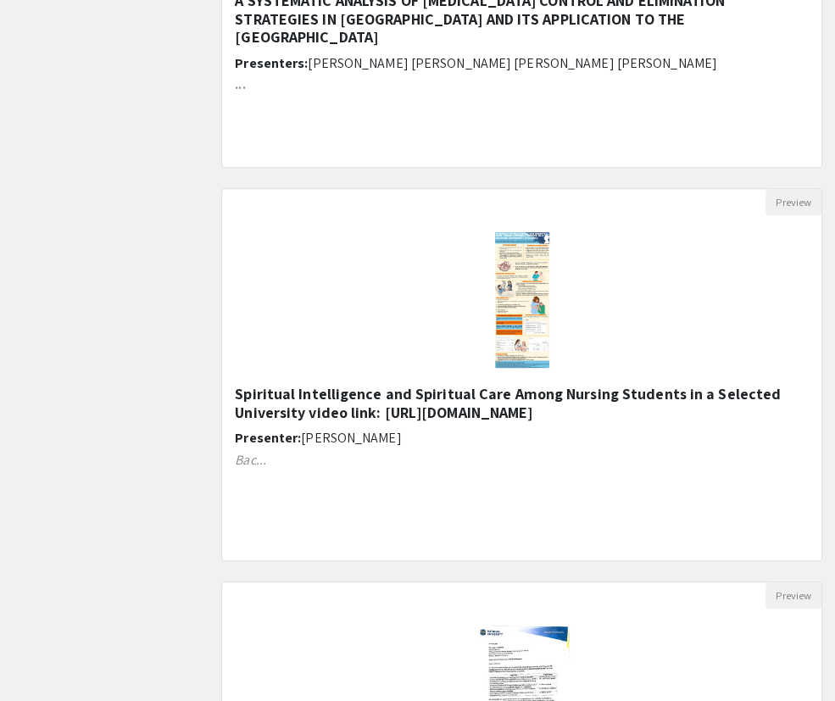
scroll to position [41, 0]
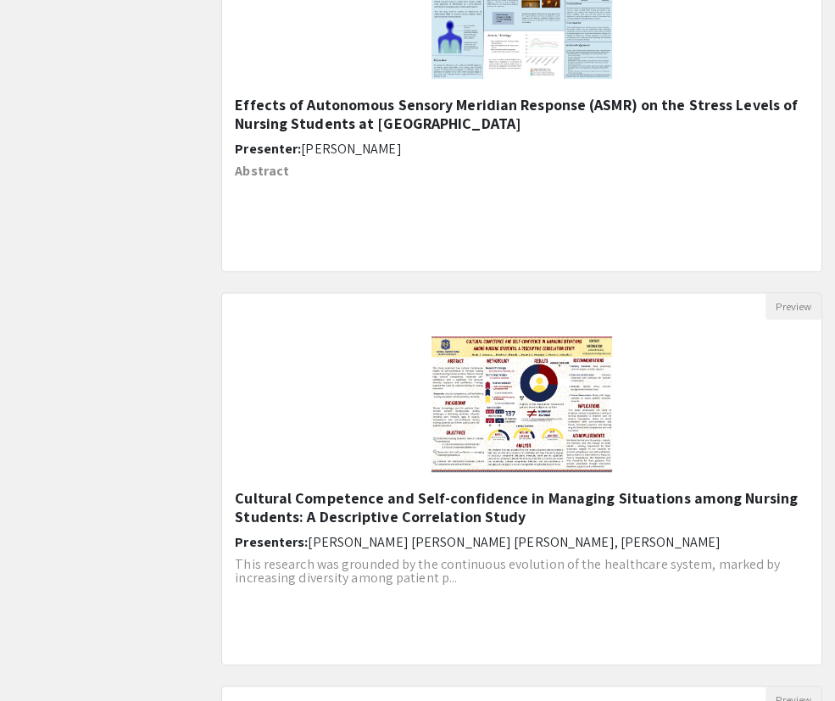
scroll to position [421, 0]
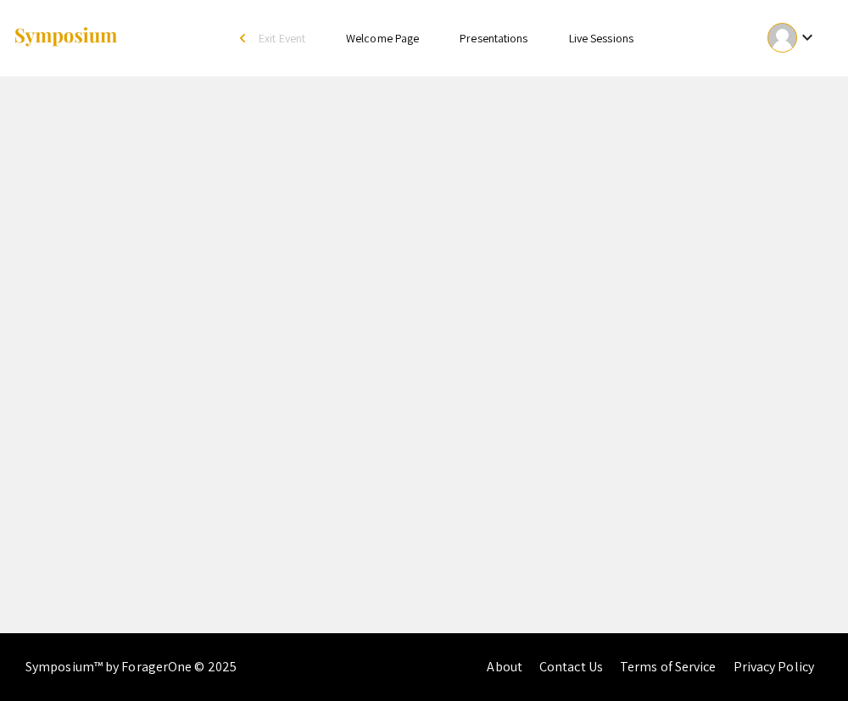
select select "custom"
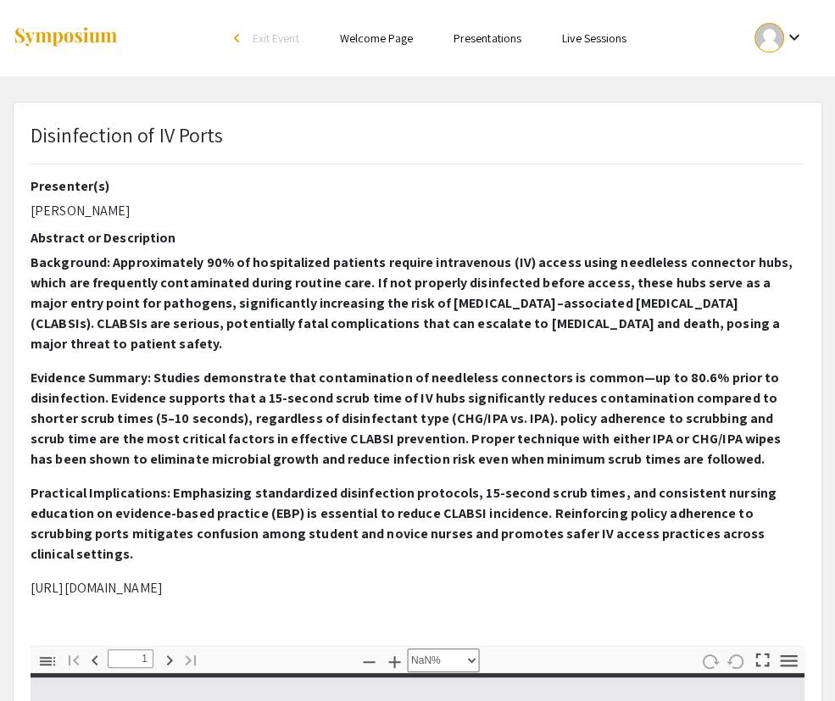
type input "0"
select select "custom"
type input "1"
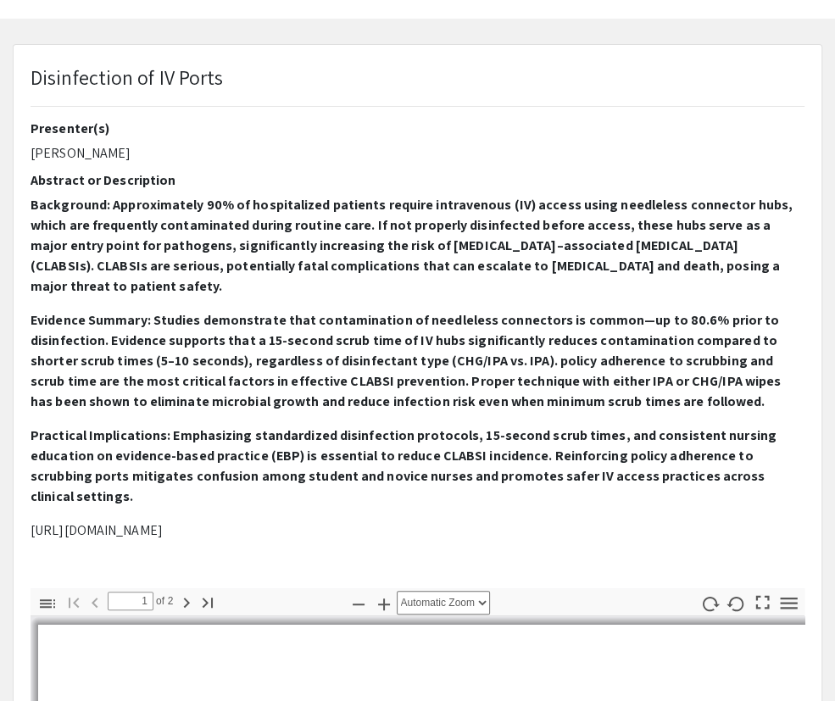
select select "auto"
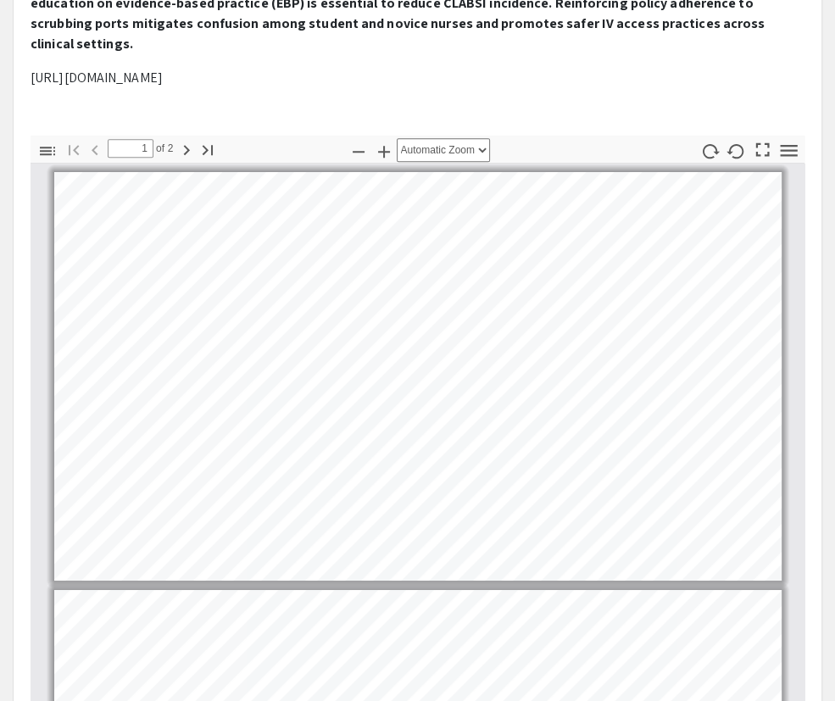
scroll to position [512, 0]
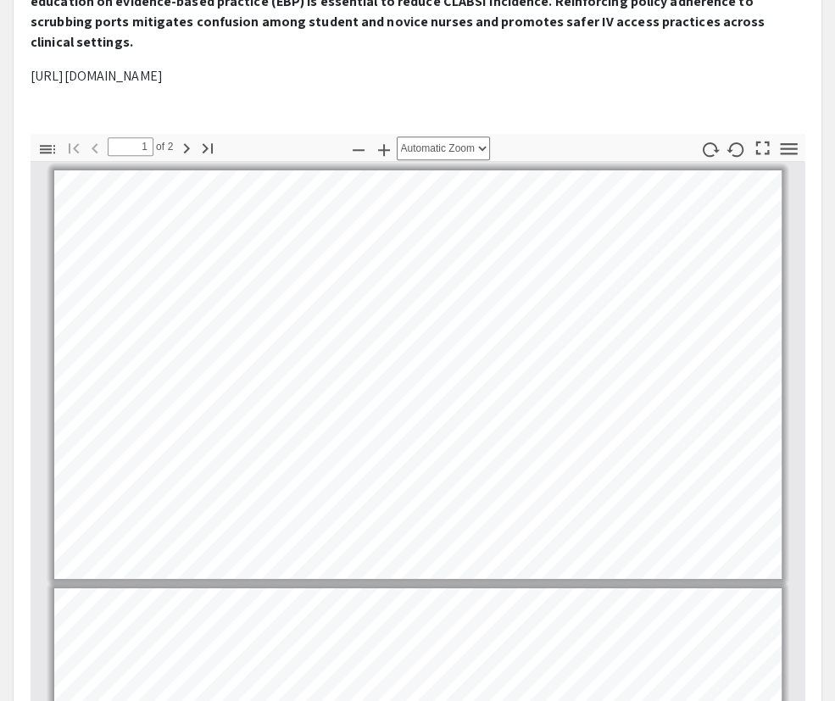
type input "2"
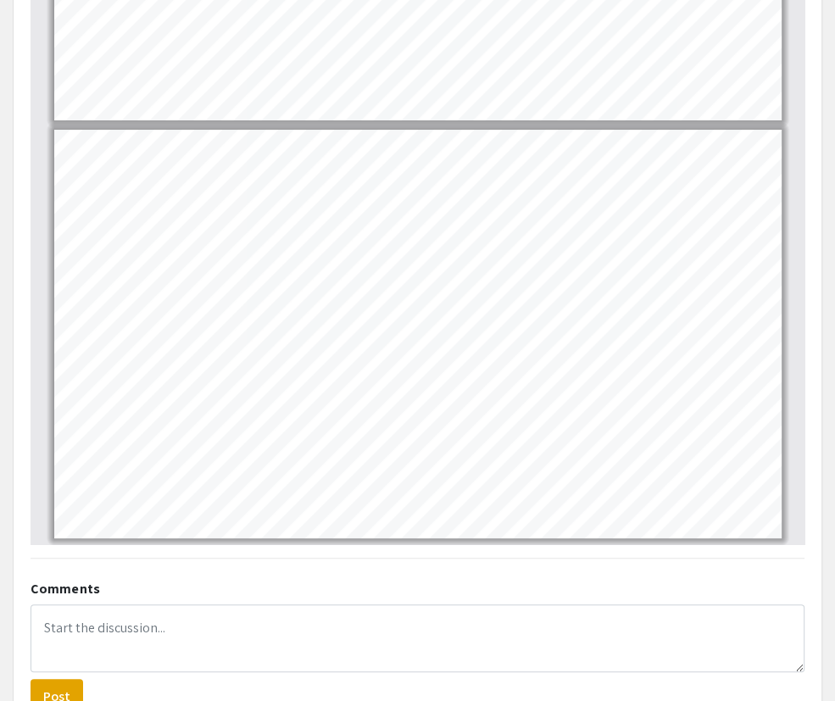
scroll to position [777, 0]
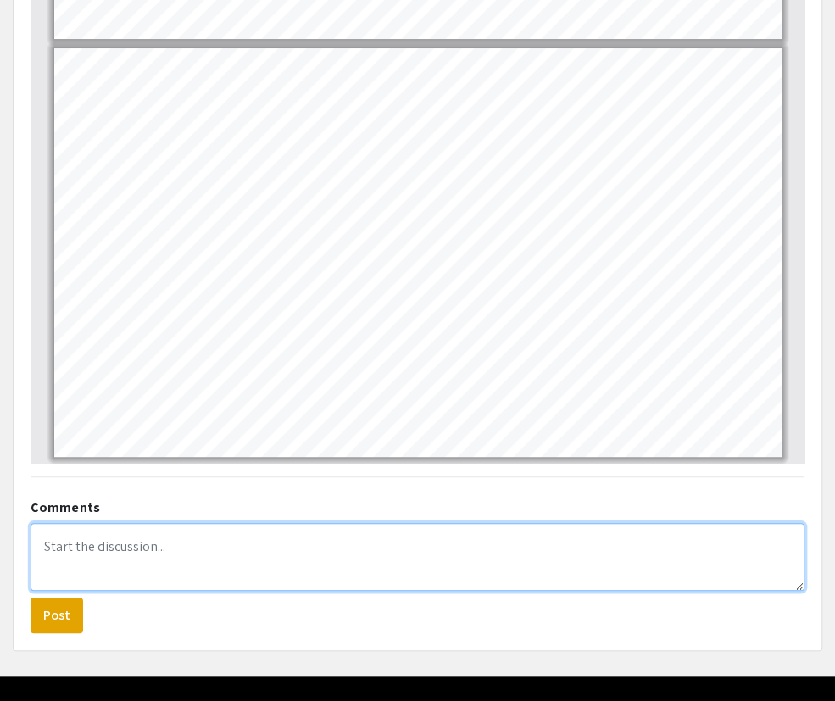
click at [213, 528] on textarea at bounding box center [418, 557] width 774 height 68
type textarea "R"
click at [402, 523] on textarea at bounding box center [418, 557] width 774 height 68
drag, startPoint x: 404, startPoint y: 505, endPoint x: 590, endPoint y: 495, distance: 186.8
click at [590, 523] on textarea "Really great study! I learned the seriousness of" at bounding box center [418, 557] width 774 height 68
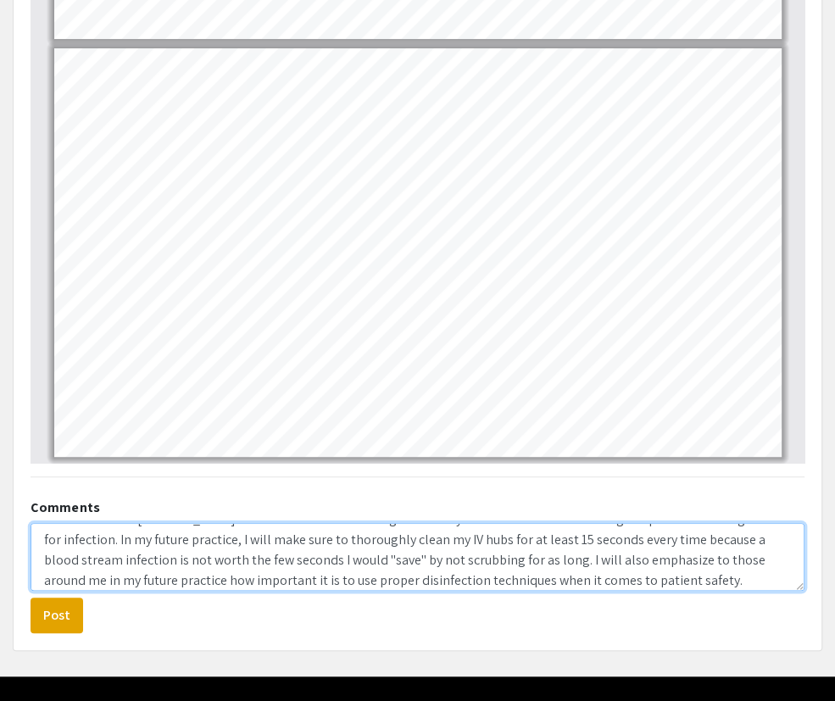
scroll to position [0, 0]
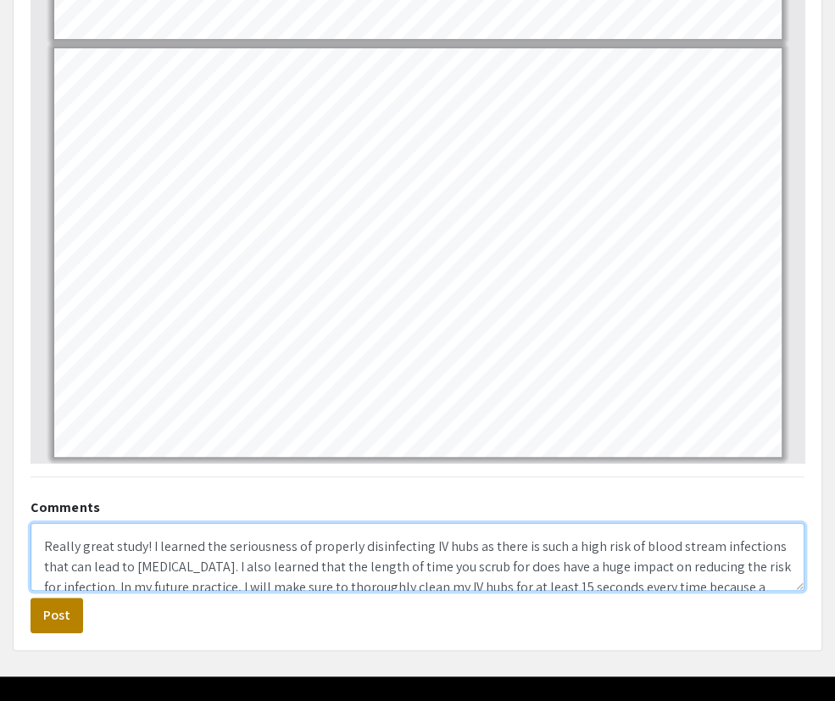
type textarea "Really great study! I learned the seriousness of properly disinfecting IV hubs …"
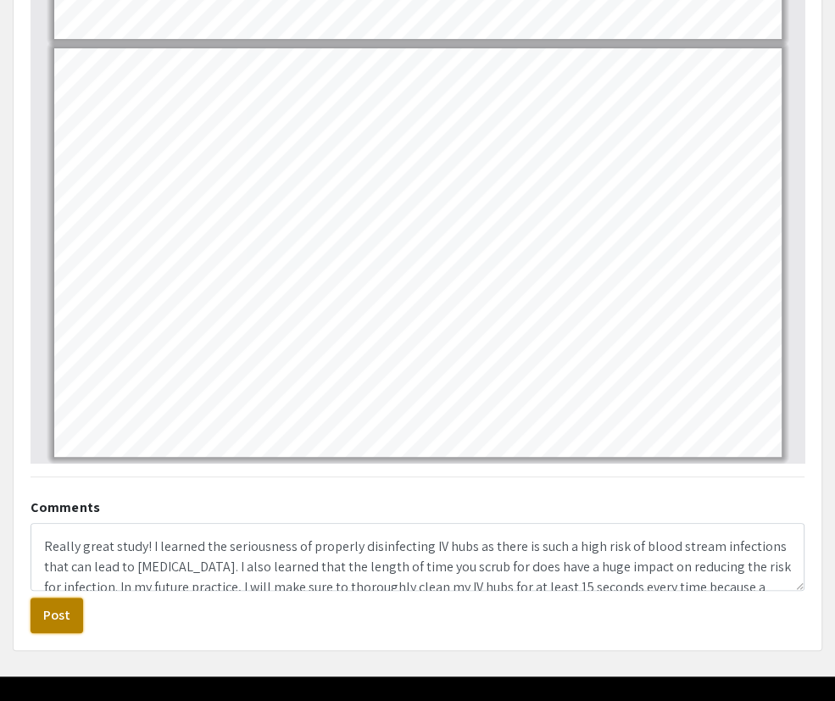
click at [61, 598] on button "Post" at bounding box center [57, 616] width 53 height 36
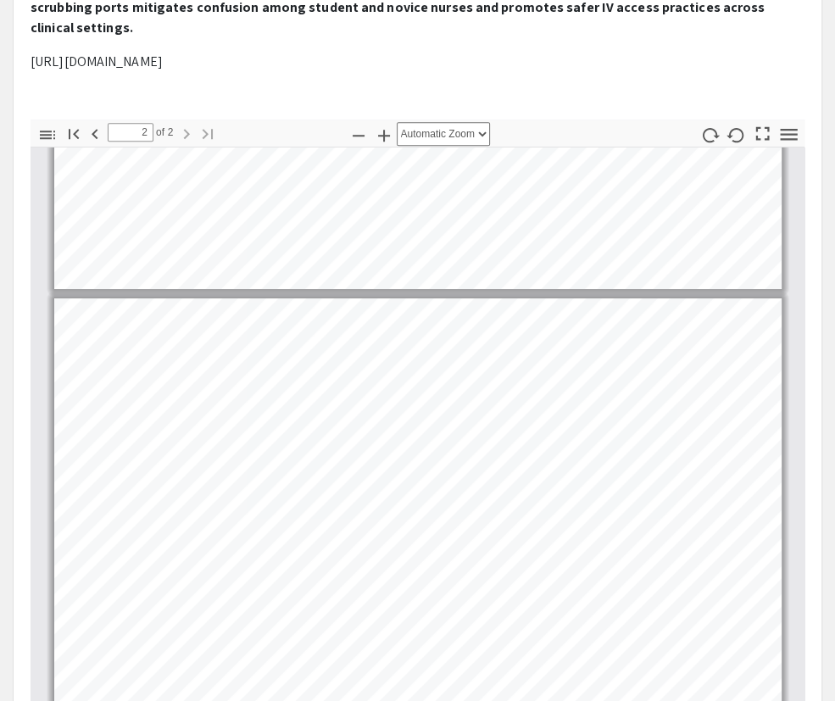
scroll to position [524, 0]
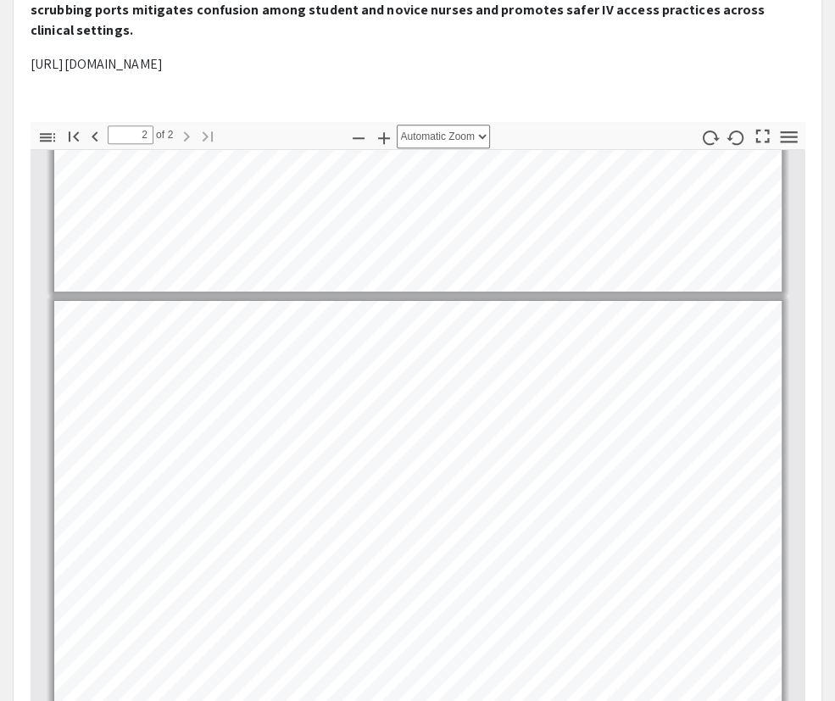
type input "1"
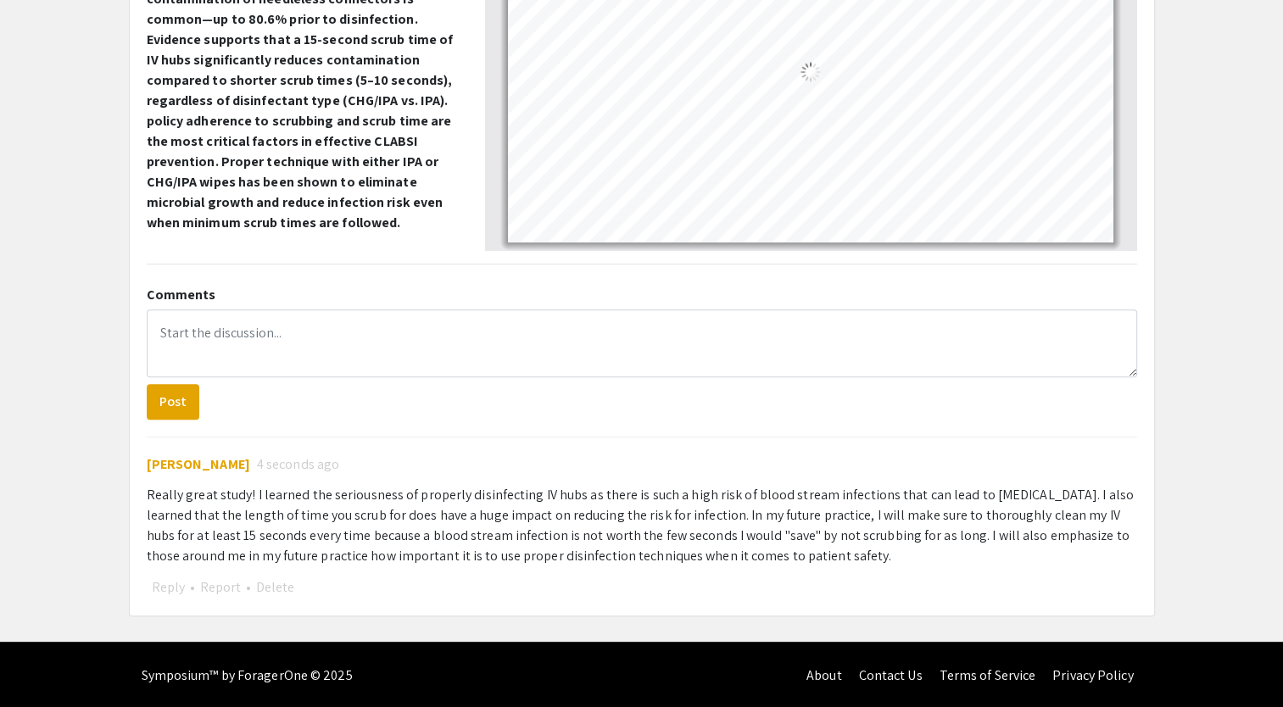
scroll to position [8, 0]
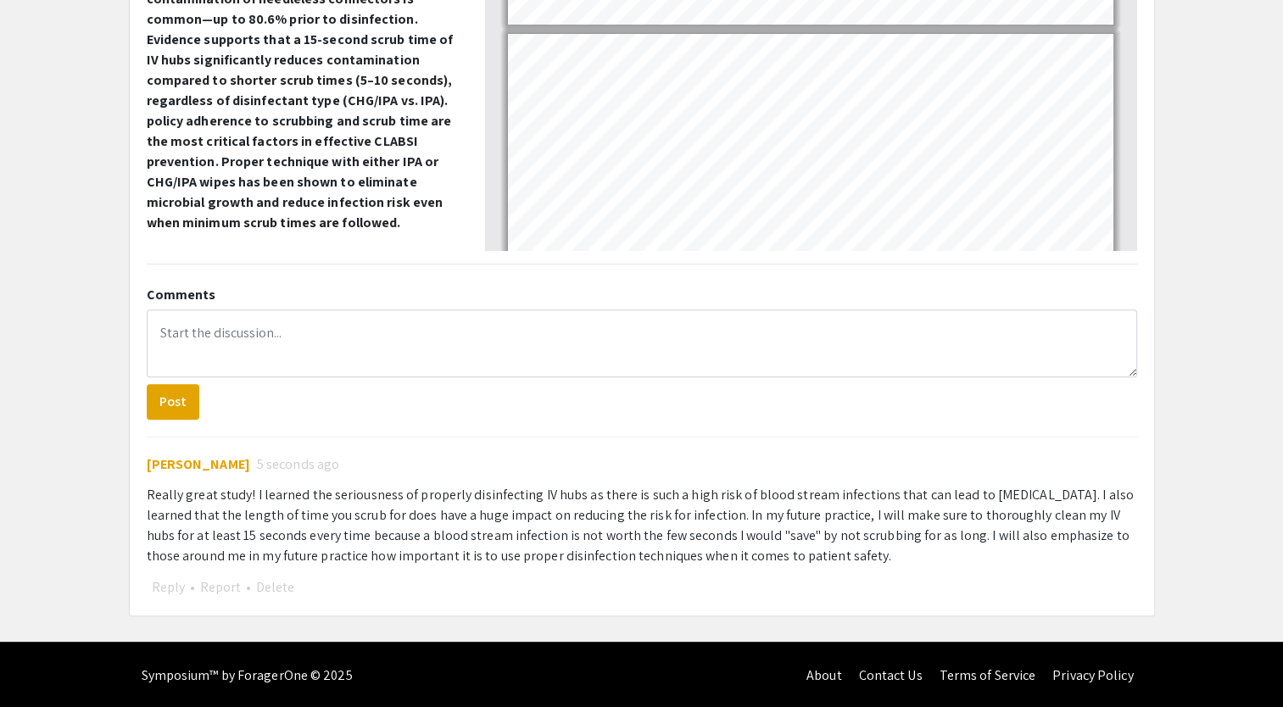
click at [15, 113] on app-presentation "Disinfection of IV Ports Presenter(s) [PERSON_NAME] Abstract or Description Bac…" at bounding box center [641, 98] width 1283 height 1036
